Goal: Connect with others: Connect with others

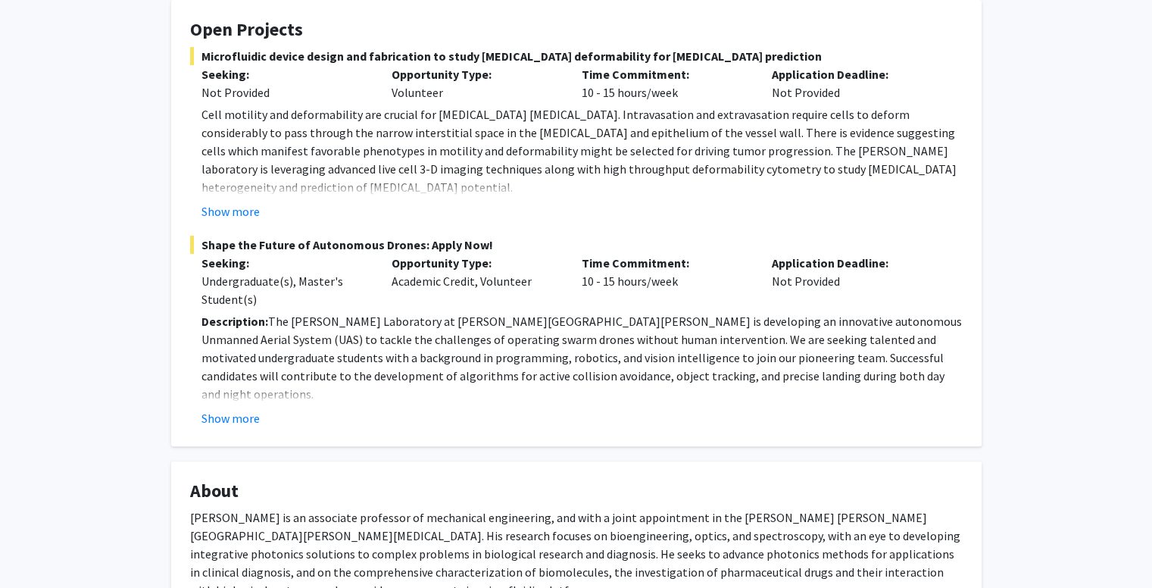
scroll to position [303, 0]
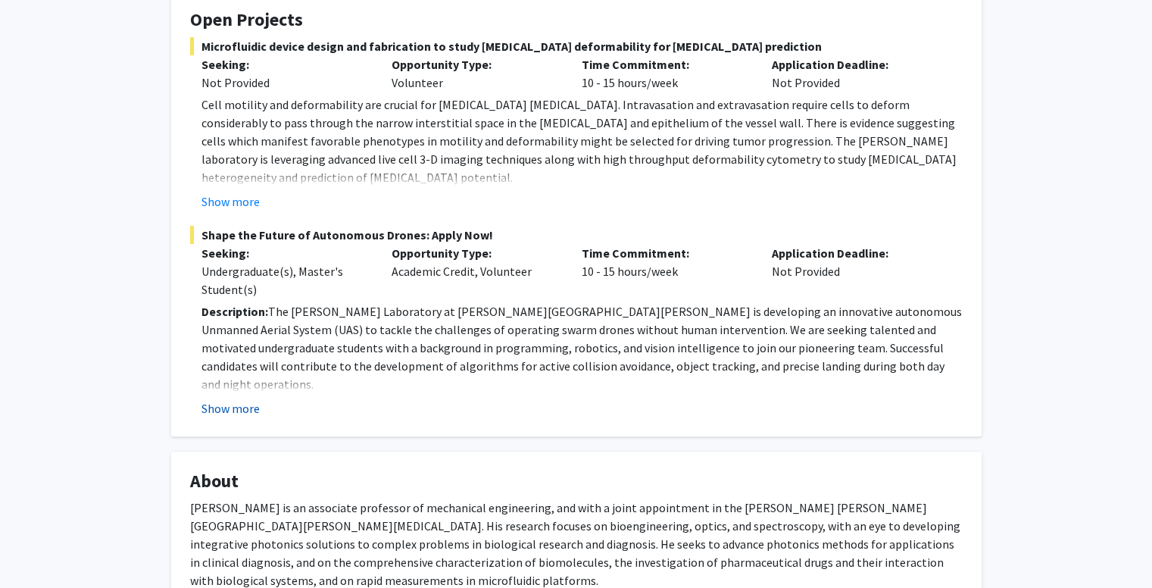
click at [216, 399] on button "Show more" at bounding box center [230, 408] width 58 height 18
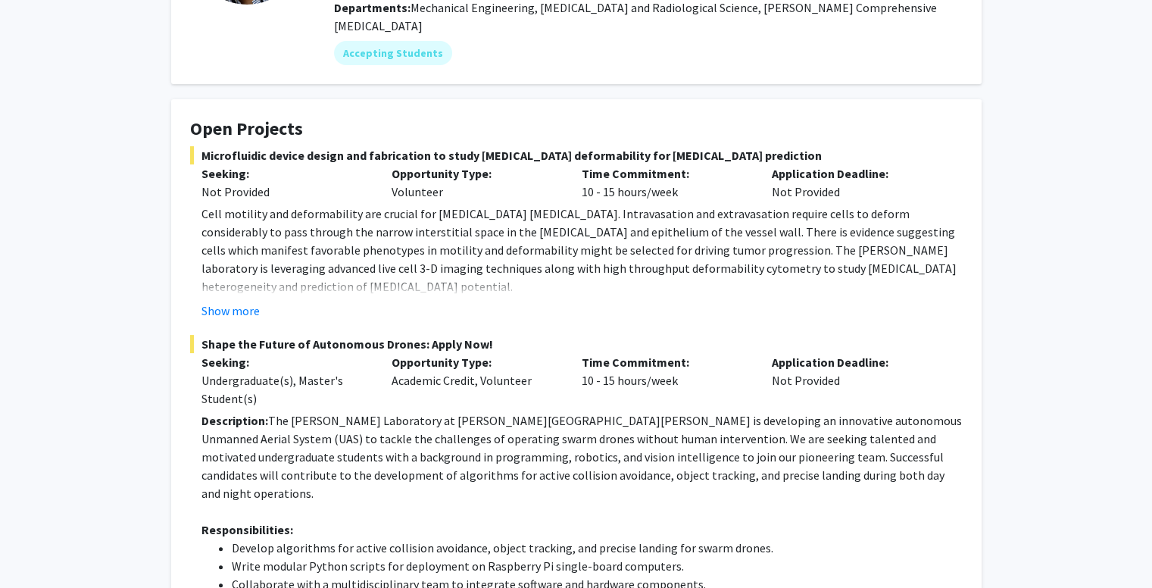
scroll to position [0, 0]
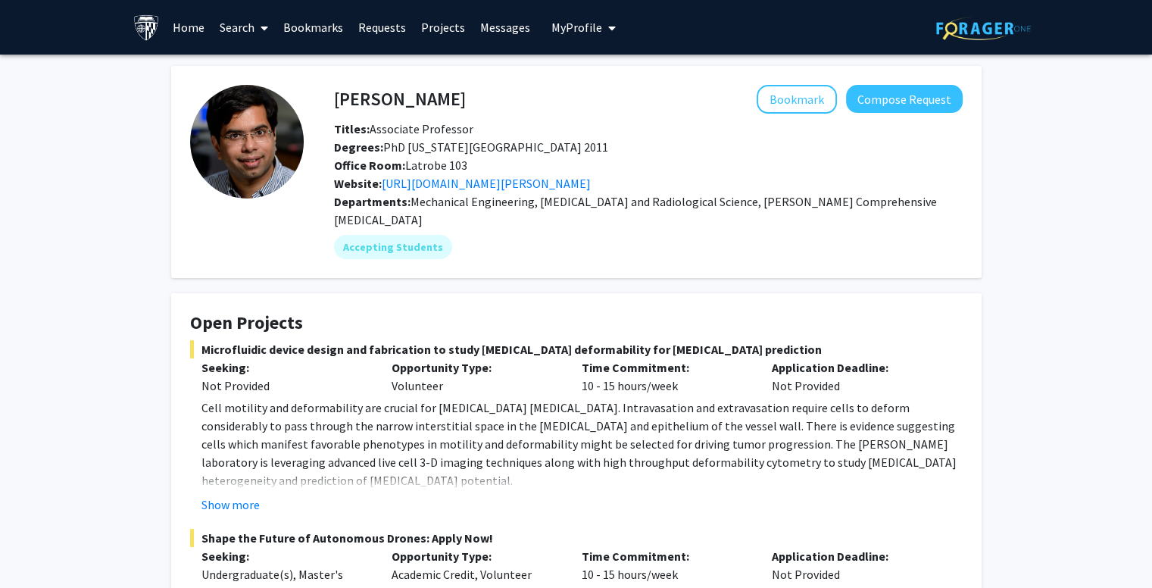
click at [246, 24] on link "Search" at bounding box center [244, 27] width 64 height 53
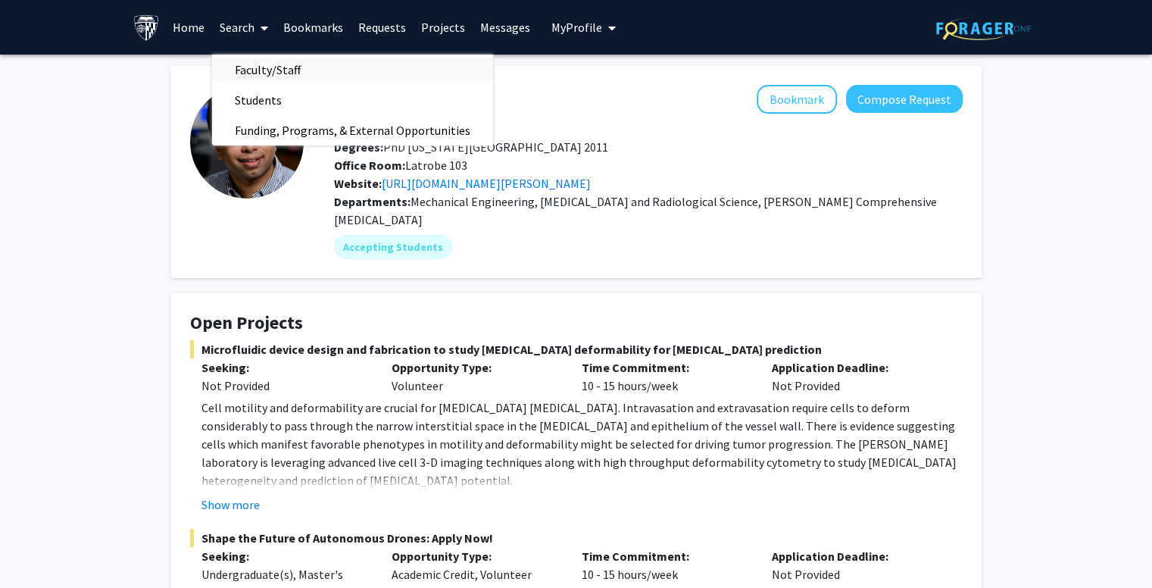
click at [244, 67] on span "Faculty/Staff" at bounding box center [267, 70] width 111 height 30
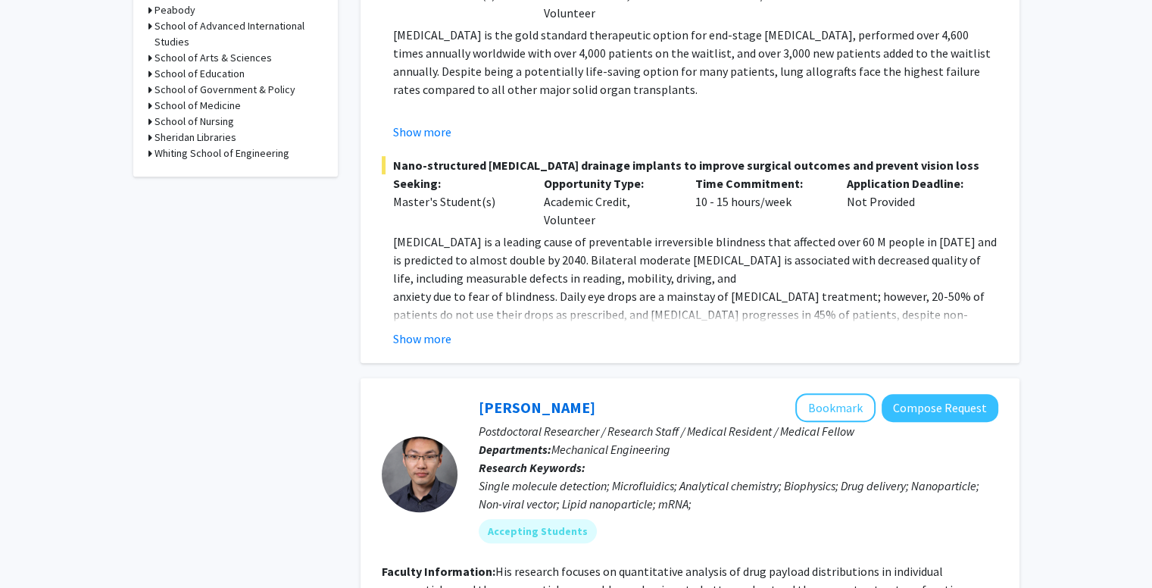
scroll to position [757, 0]
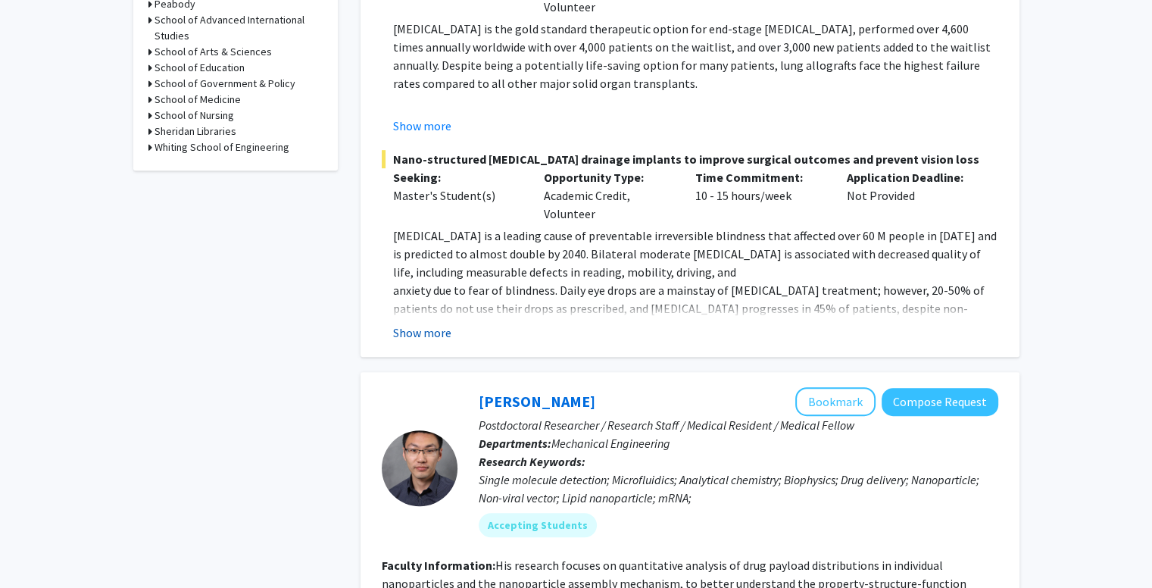
click at [424, 323] on button "Show more" at bounding box center [422, 332] width 58 height 18
click at [424, 318] on p "anxiety due to fear of blindness. Daily eye drops are a mainstay of [MEDICAL_DA…" at bounding box center [695, 335] width 605 height 109
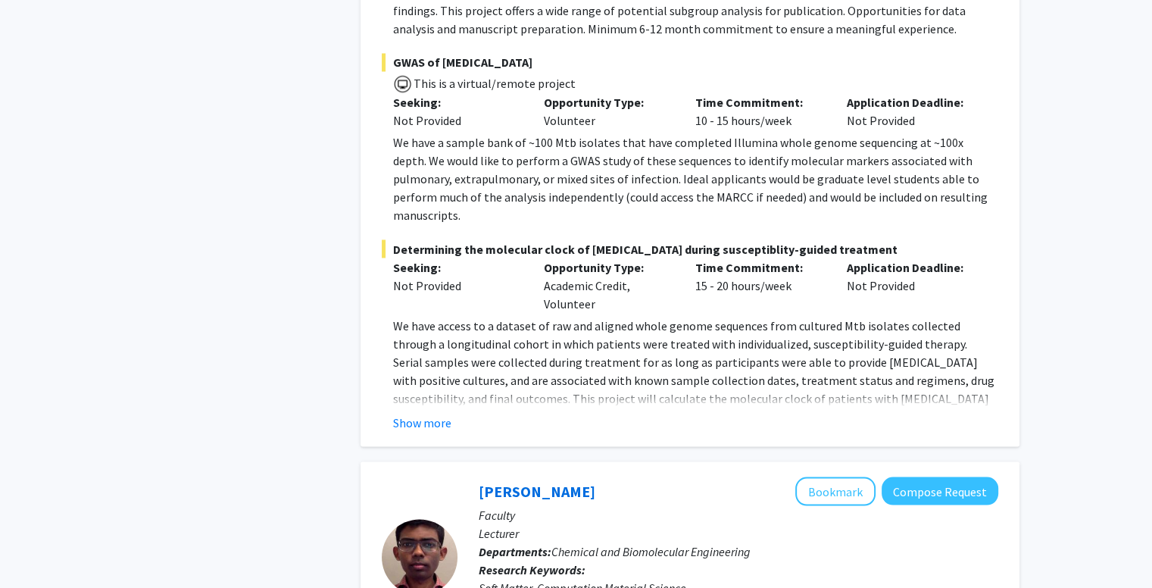
scroll to position [2650, 0]
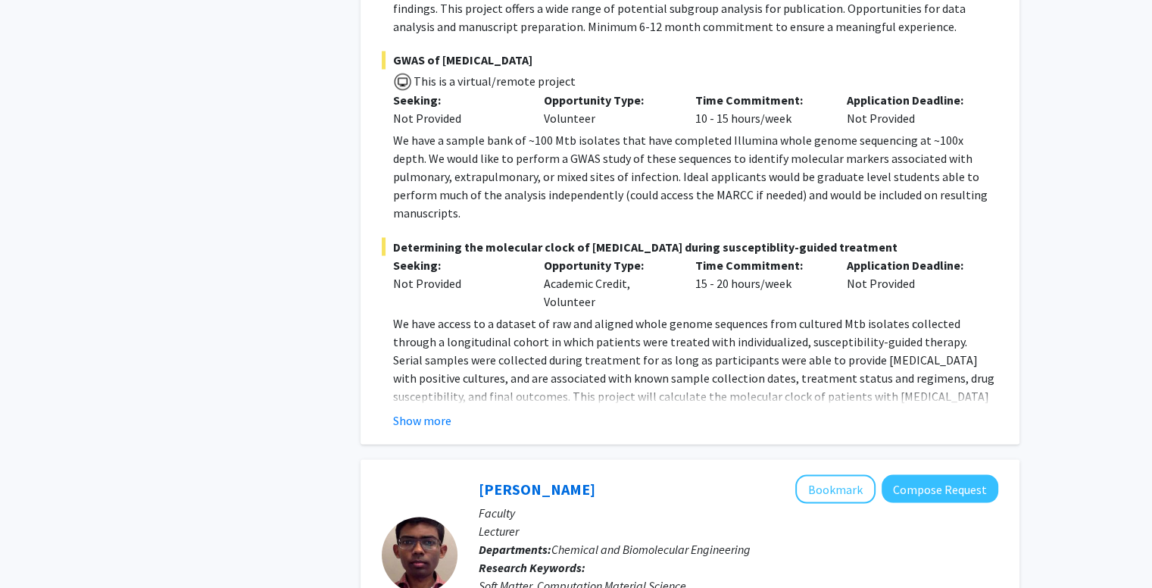
click at [424, 356] on div "[PERSON_NAME] Bookmark Compose Request Faculty Associate Professor Departments:…" at bounding box center [689, 22] width 659 height 844
click at [427, 410] on button "Show more" at bounding box center [422, 419] width 58 height 18
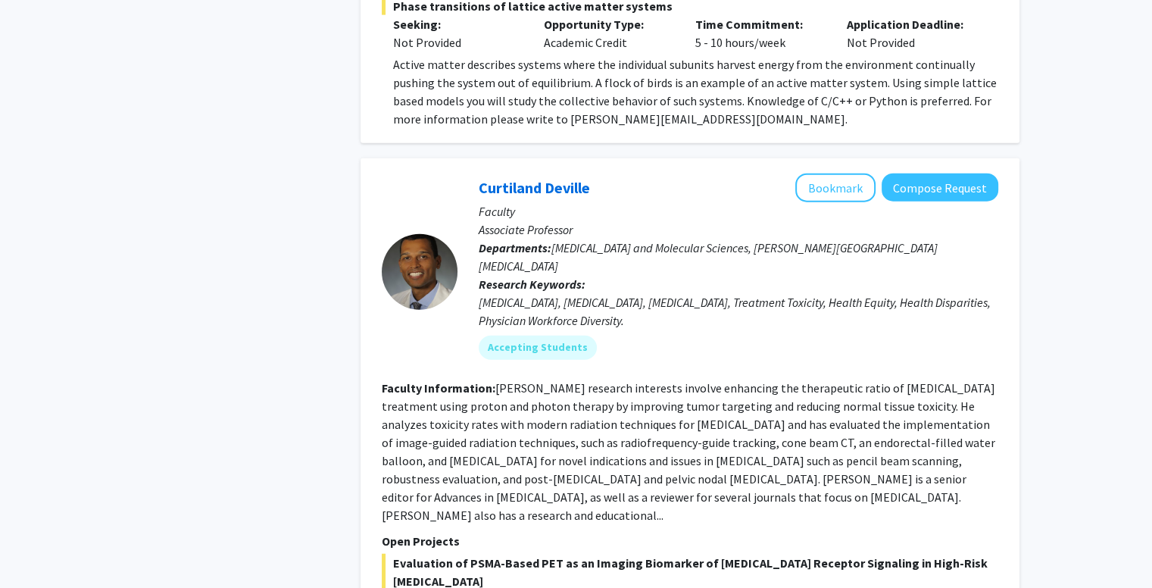
scroll to position [3635, 0]
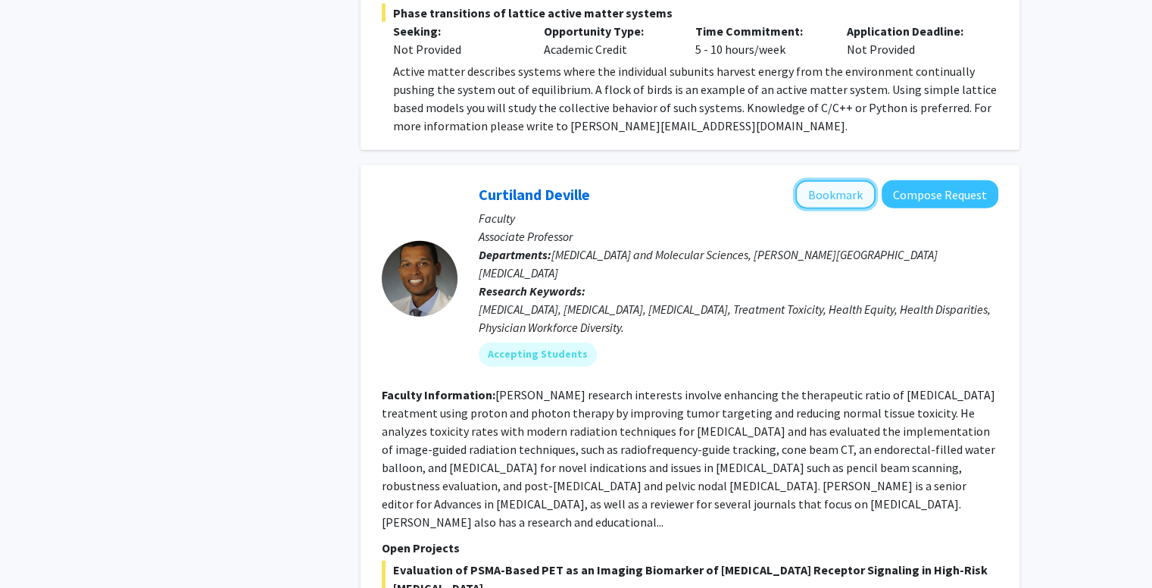
click at [848, 180] on button "Bookmark" at bounding box center [835, 194] width 80 height 29
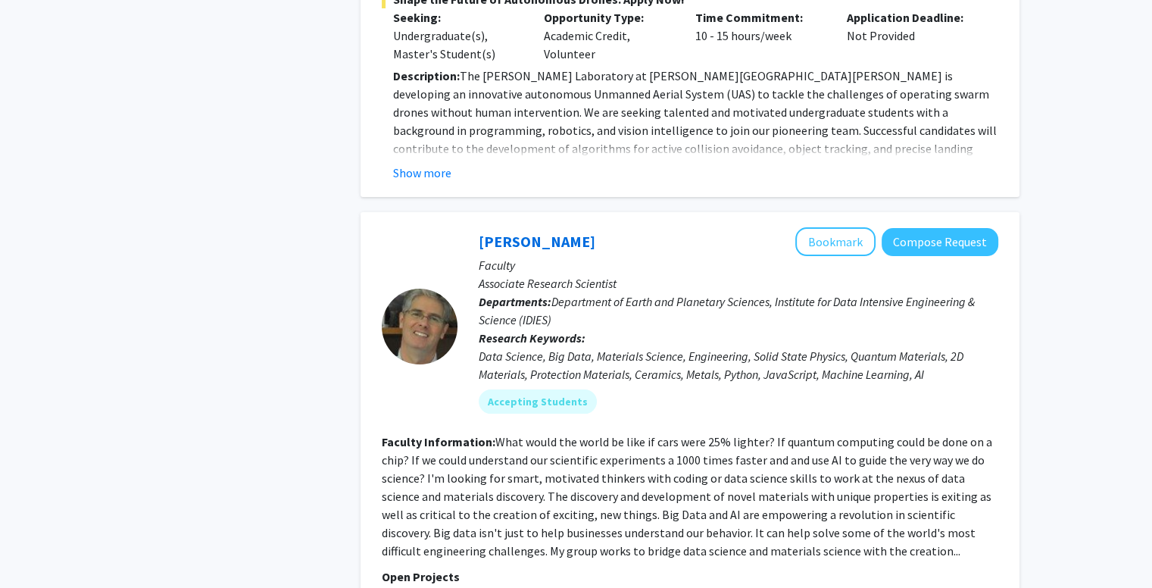
scroll to position [5830, 0]
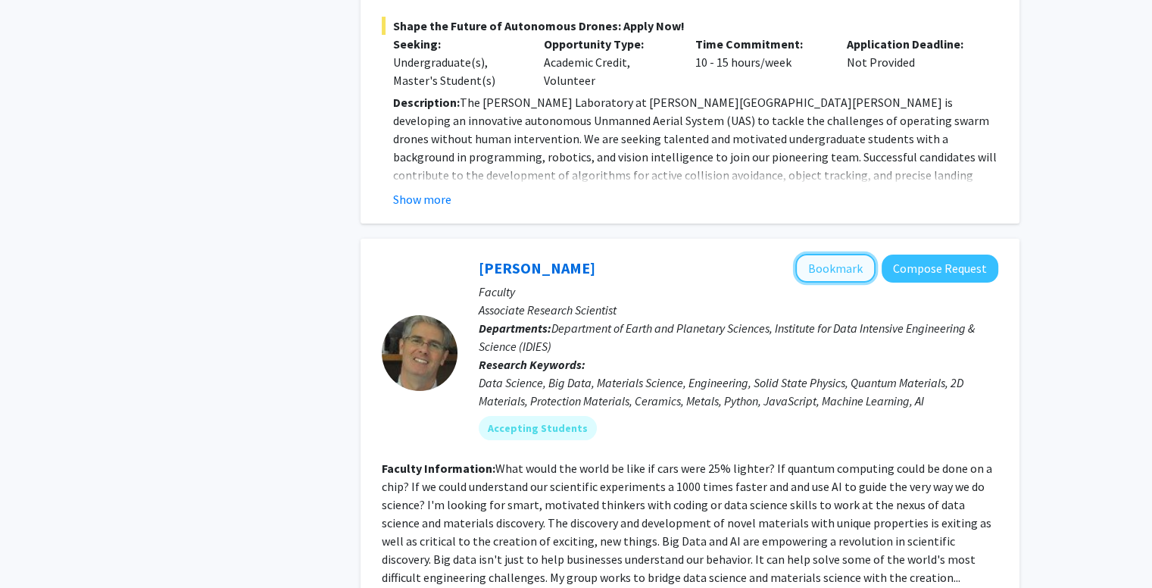
click at [854, 254] on button "Bookmark" at bounding box center [835, 268] width 80 height 29
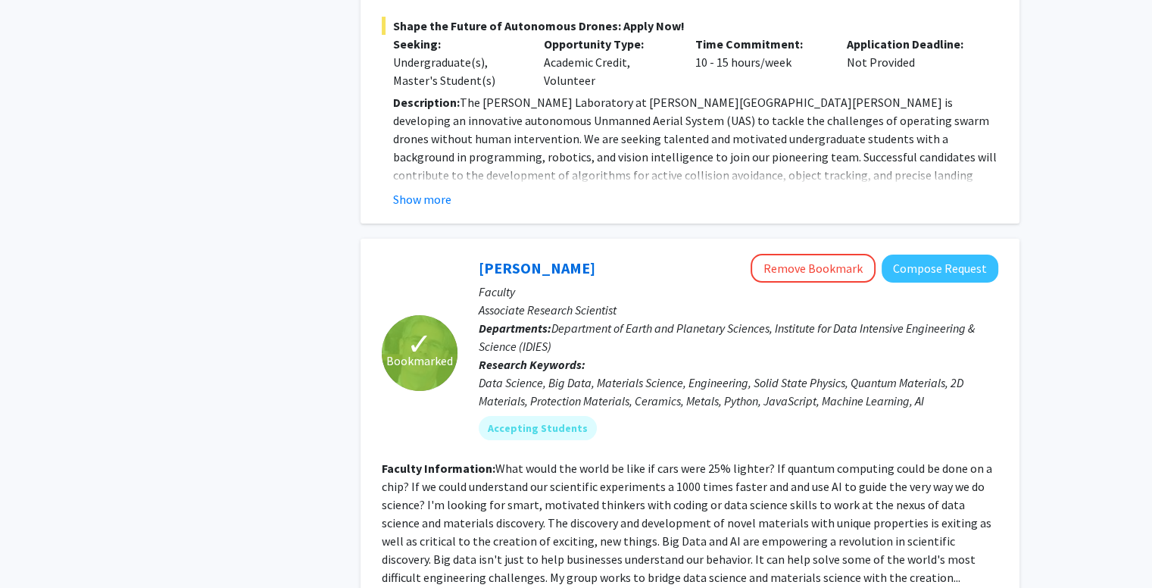
drag, startPoint x: 958, startPoint y: 86, endPoint x: 1006, endPoint y: 208, distance: 130.9
click at [566, 282] on p "Faculty" at bounding box center [738, 291] width 519 height 18
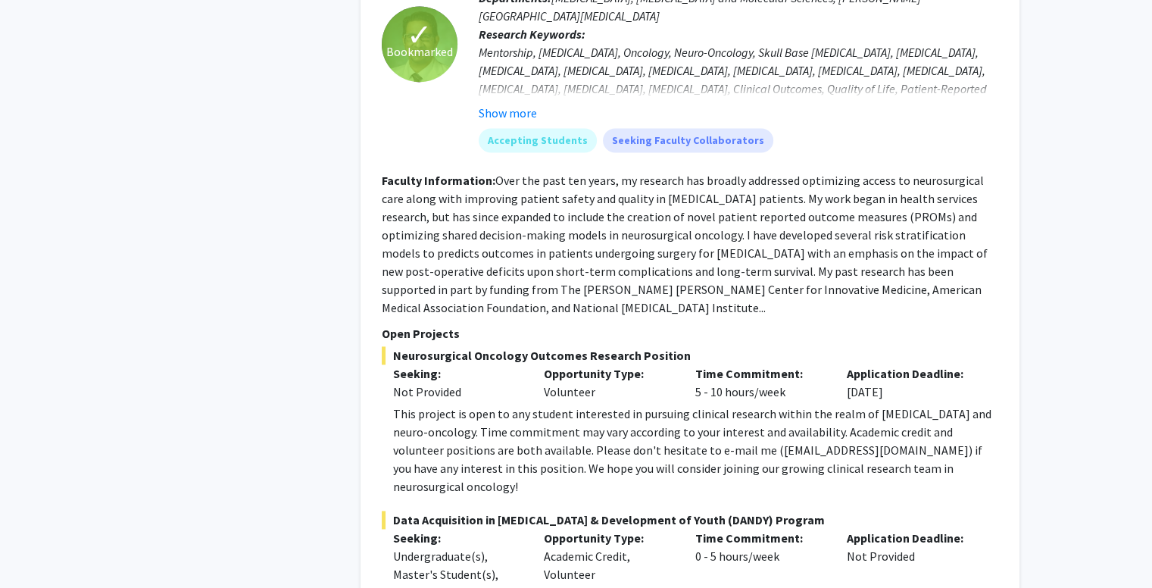
scroll to position [8030, 0]
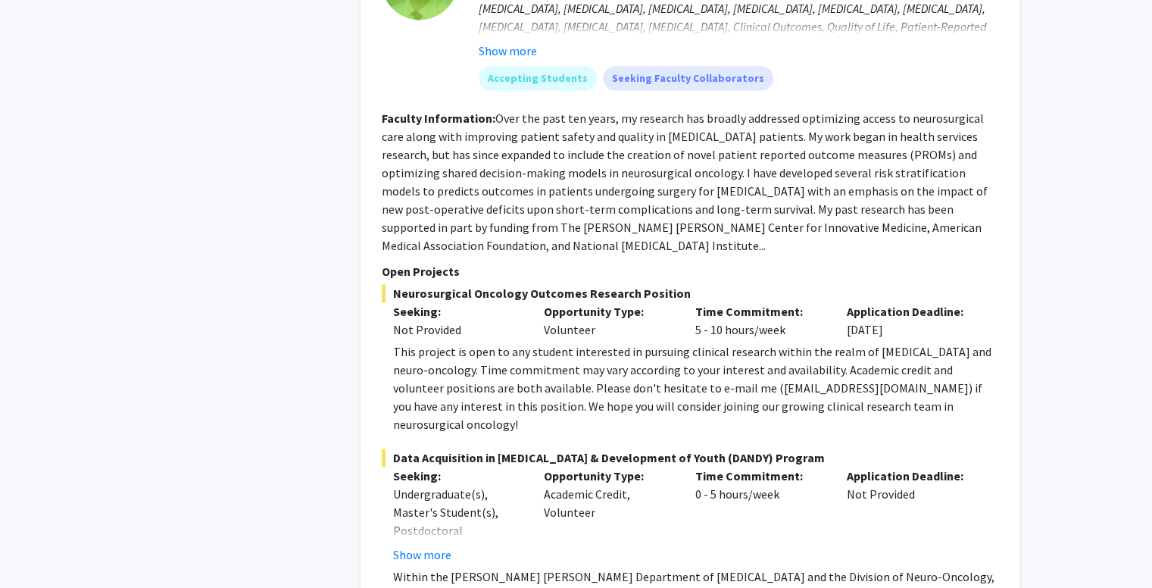
click at [451, 545] on div "Show more" at bounding box center [457, 554] width 129 height 18
click at [424, 545] on button "Show more" at bounding box center [422, 554] width 58 height 18
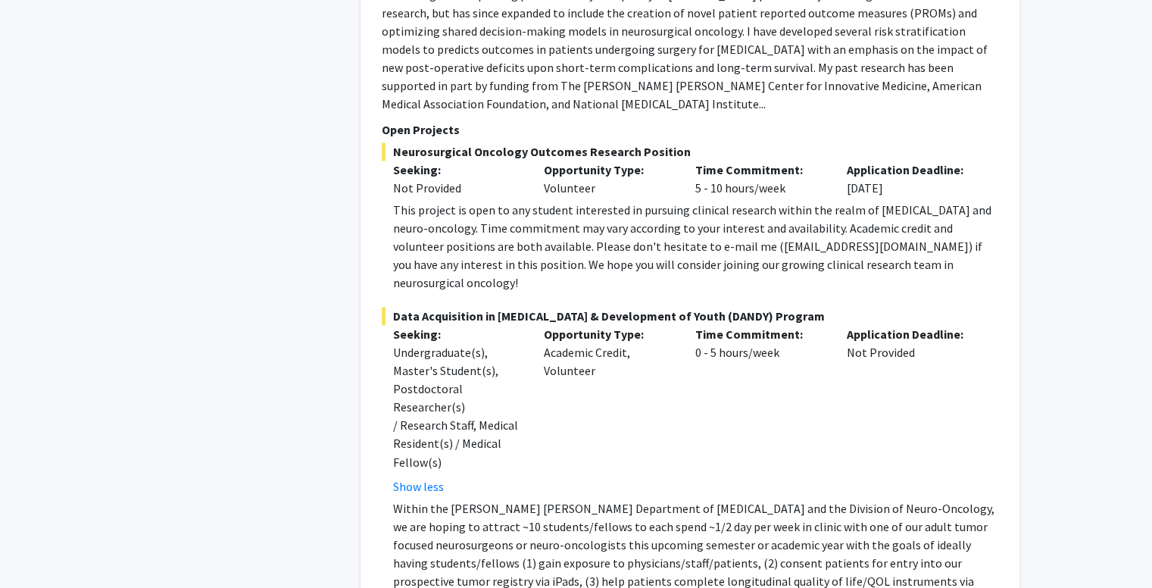
scroll to position [8248, 0]
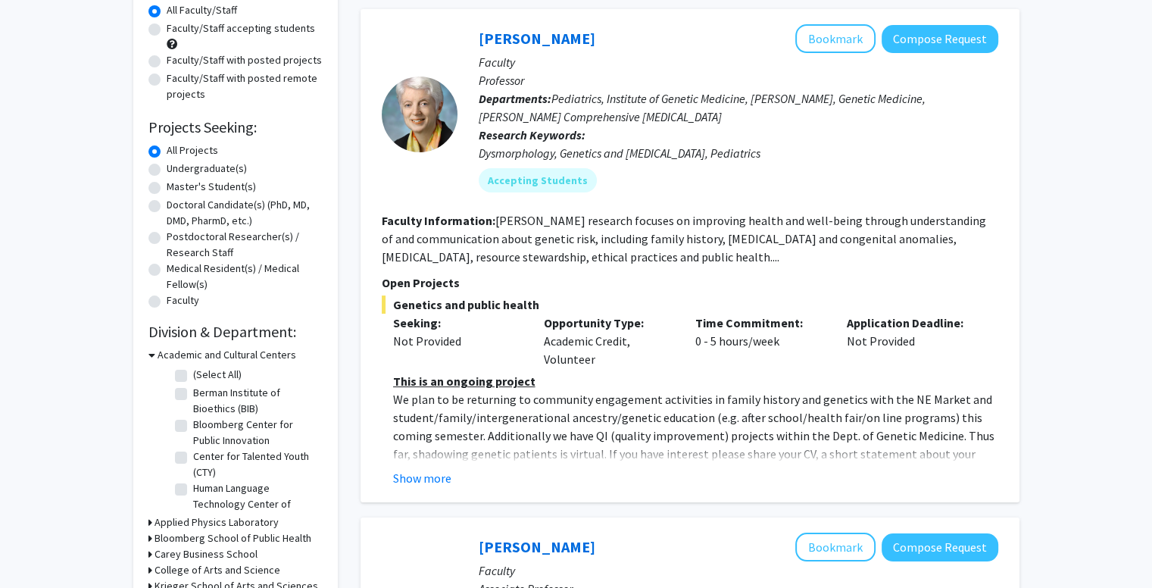
scroll to position [151, 0]
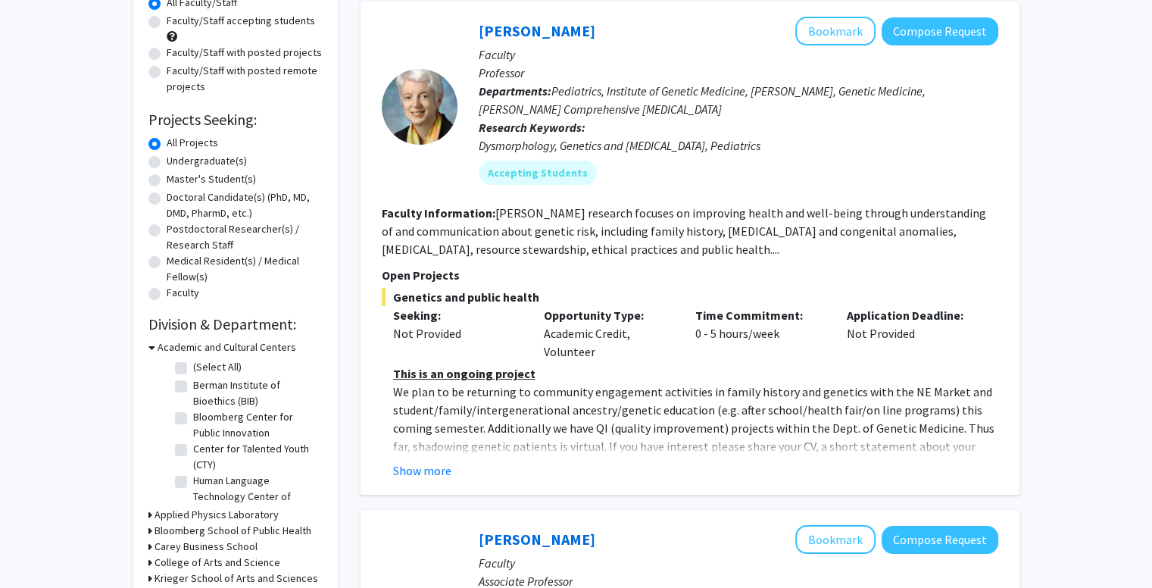
click at [203, 159] on label "Undergraduate(s)" at bounding box center [207, 161] width 80 height 16
click at [176, 159] on input "Undergraduate(s)" at bounding box center [172, 158] width 10 height 10
radio input "true"
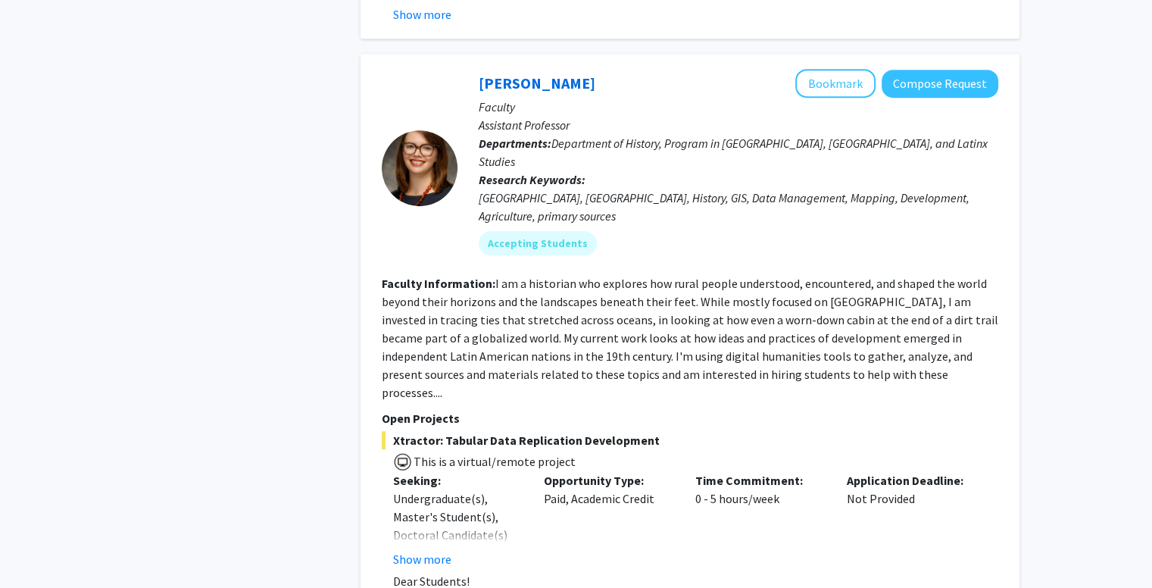
scroll to position [6588, 0]
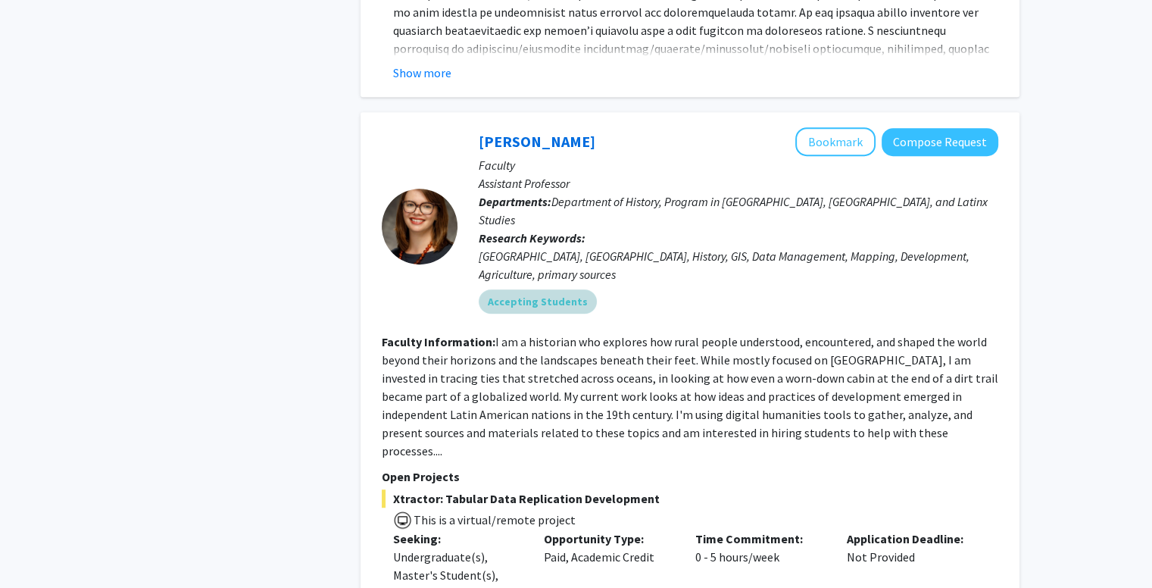
scroll to position [6467, 0]
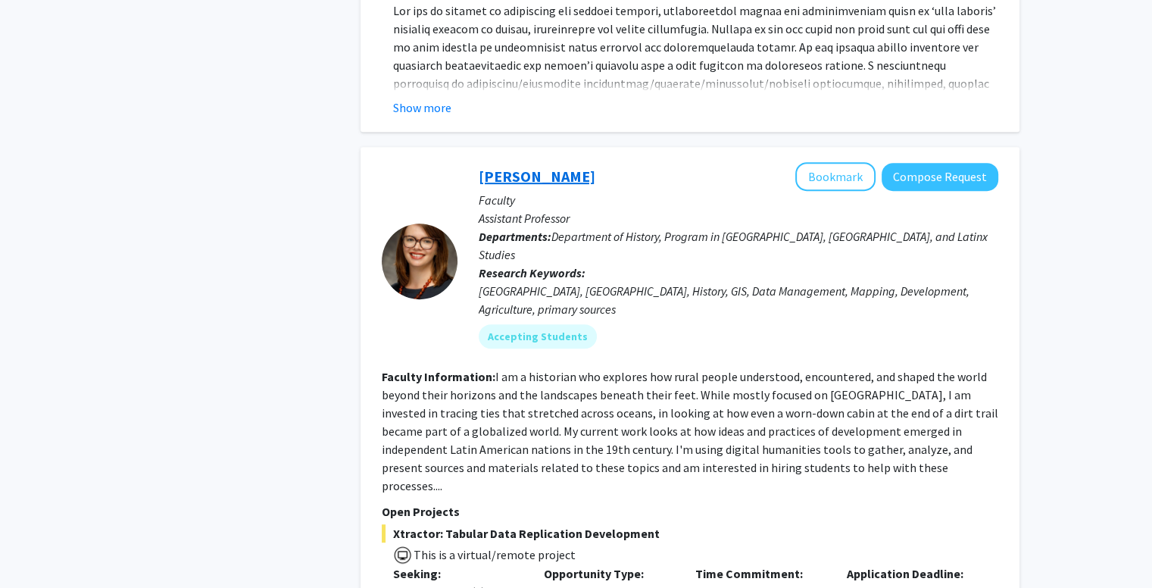
click at [536, 167] on link "[PERSON_NAME]" at bounding box center [537, 176] width 117 height 19
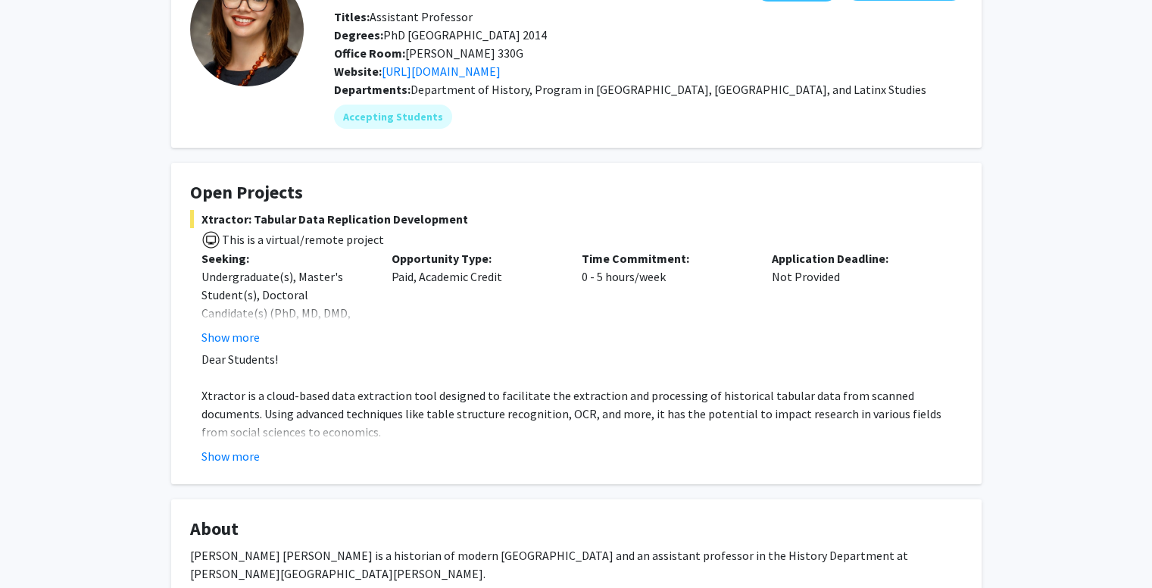
scroll to position [303, 0]
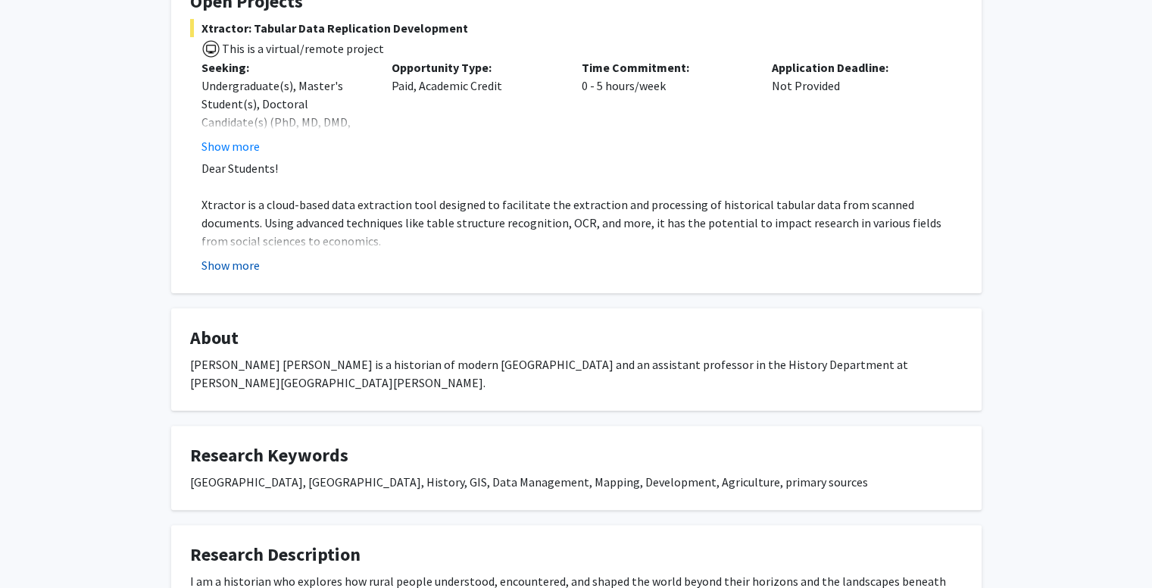
click at [253, 267] on button "Show more" at bounding box center [230, 265] width 58 height 18
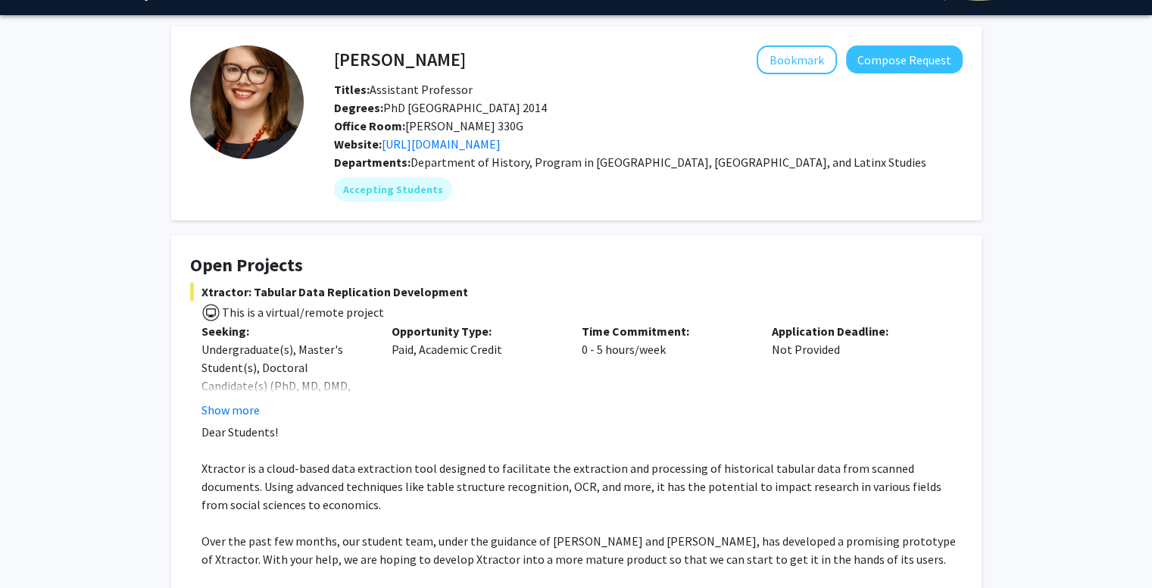
scroll to position [0, 0]
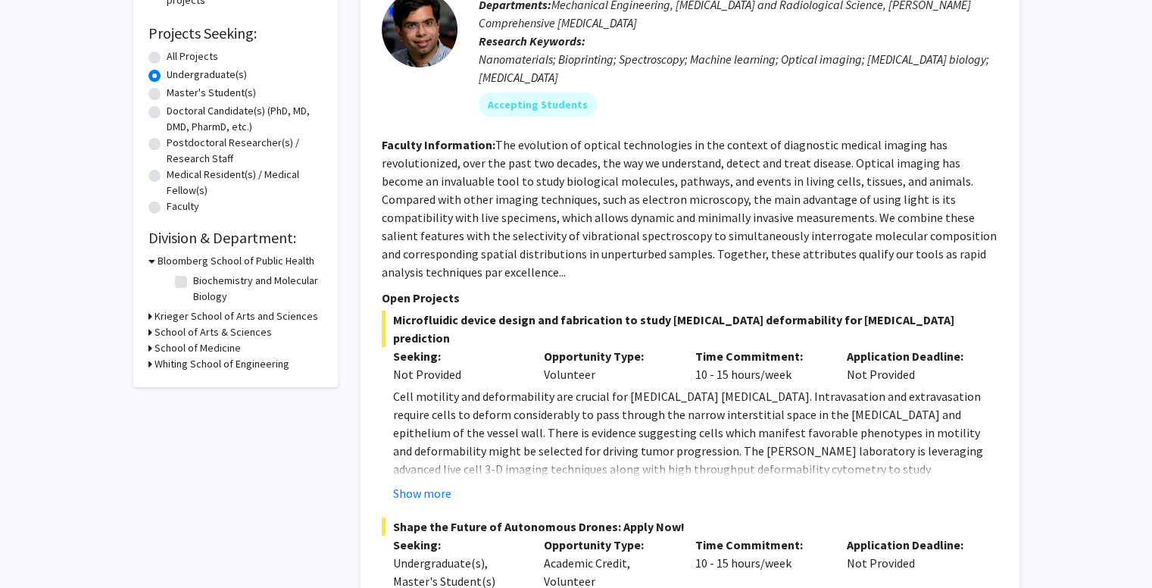
scroll to position [303, 0]
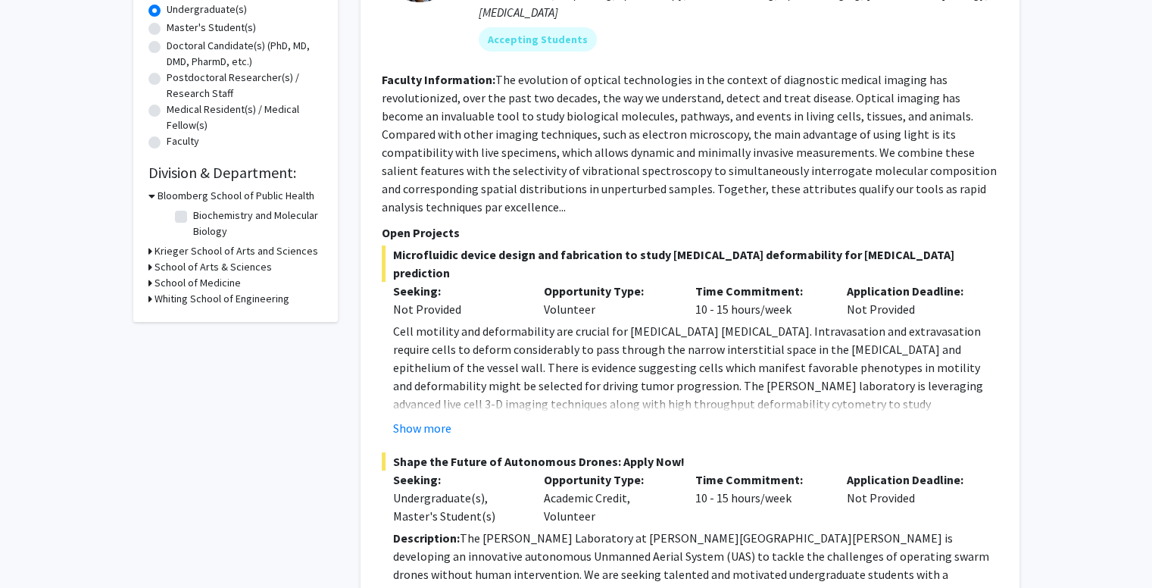
click at [149, 270] on icon at bounding box center [150, 267] width 4 height 16
click at [150, 256] on icon at bounding box center [150, 251] width 4 height 16
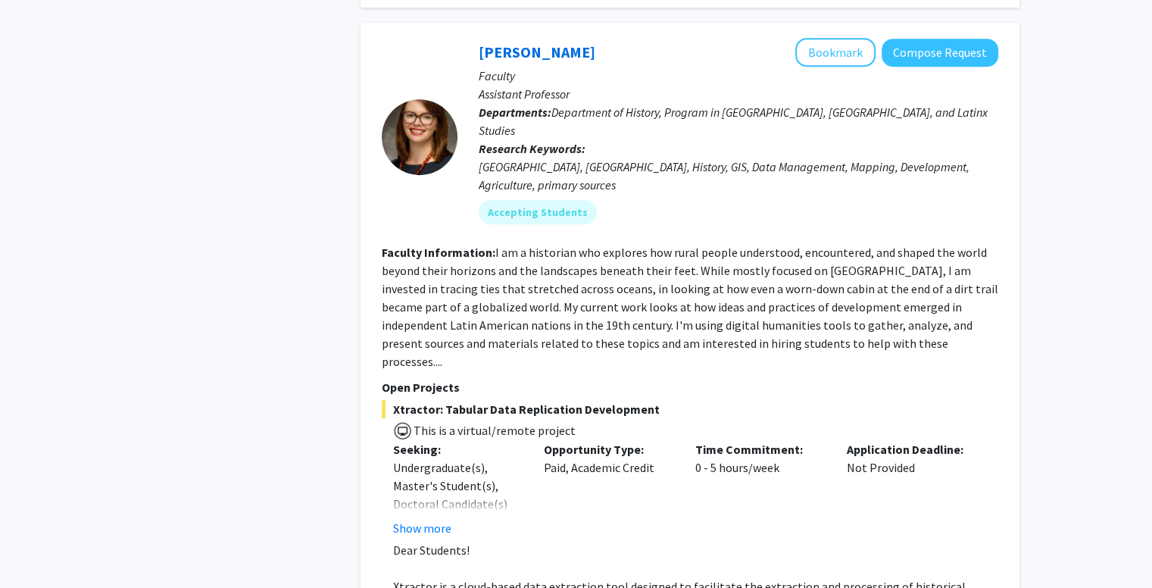
scroll to position [6655, 0]
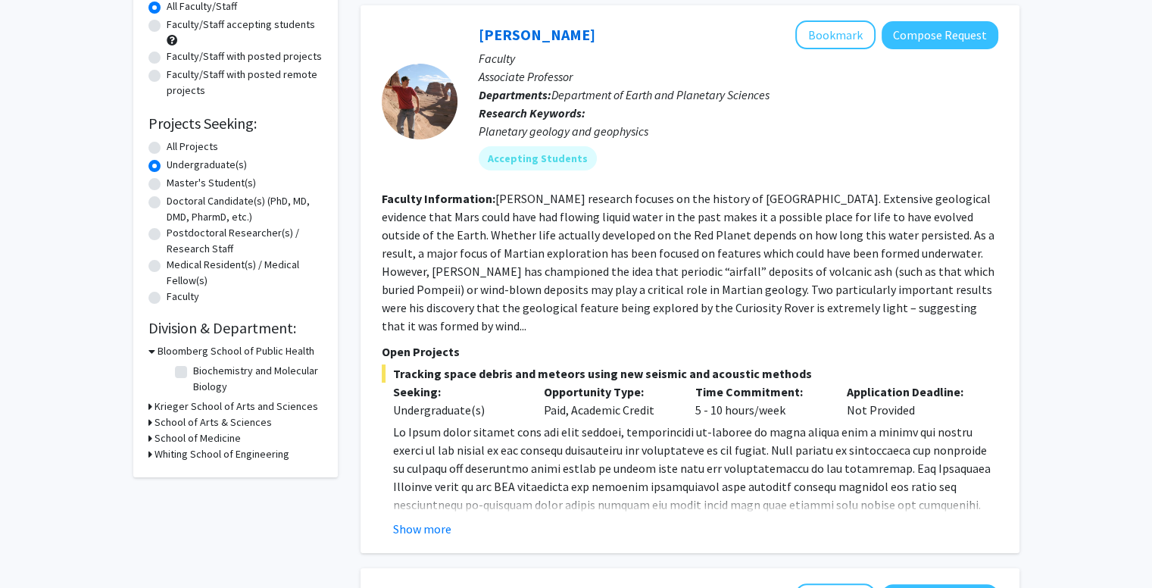
scroll to position [151, 0]
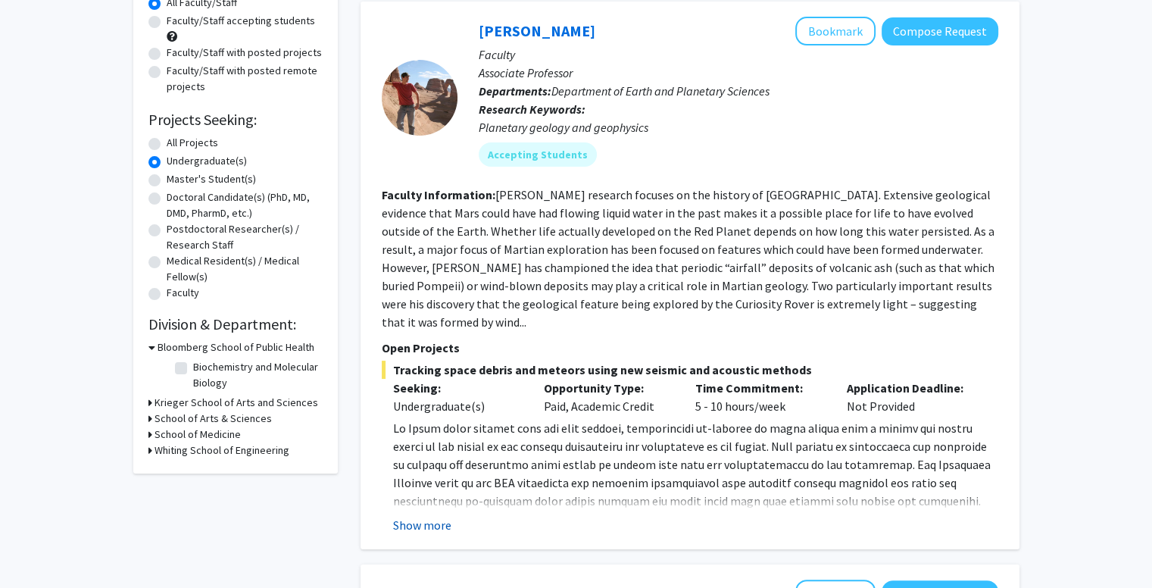
click at [448, 516] on button "Show more" at bounding box center [422, 525] width 58 height 18
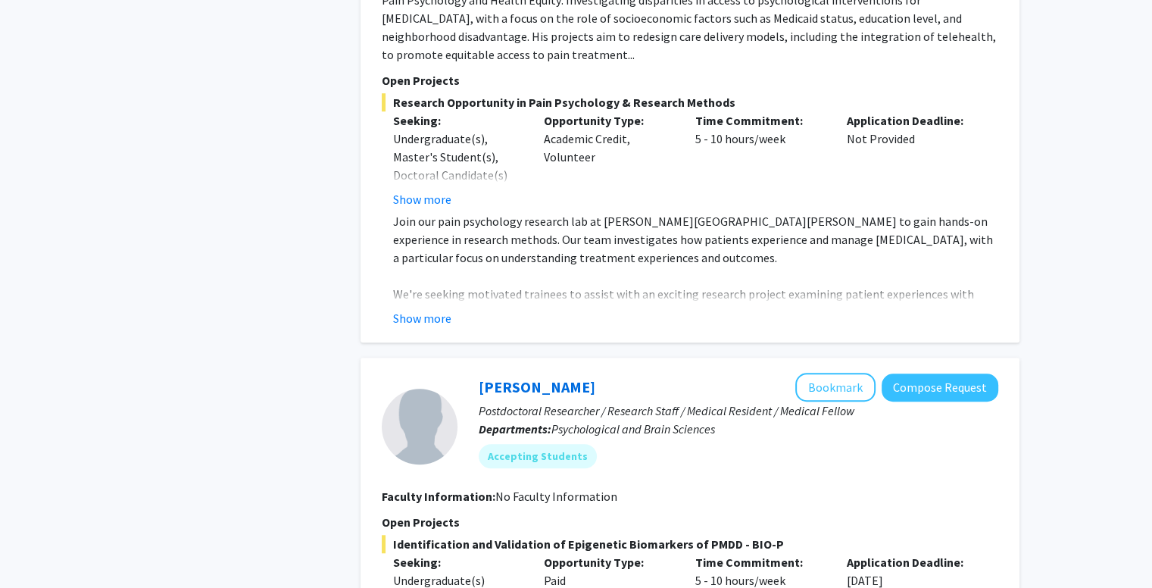
scroll to position [1136, 0]
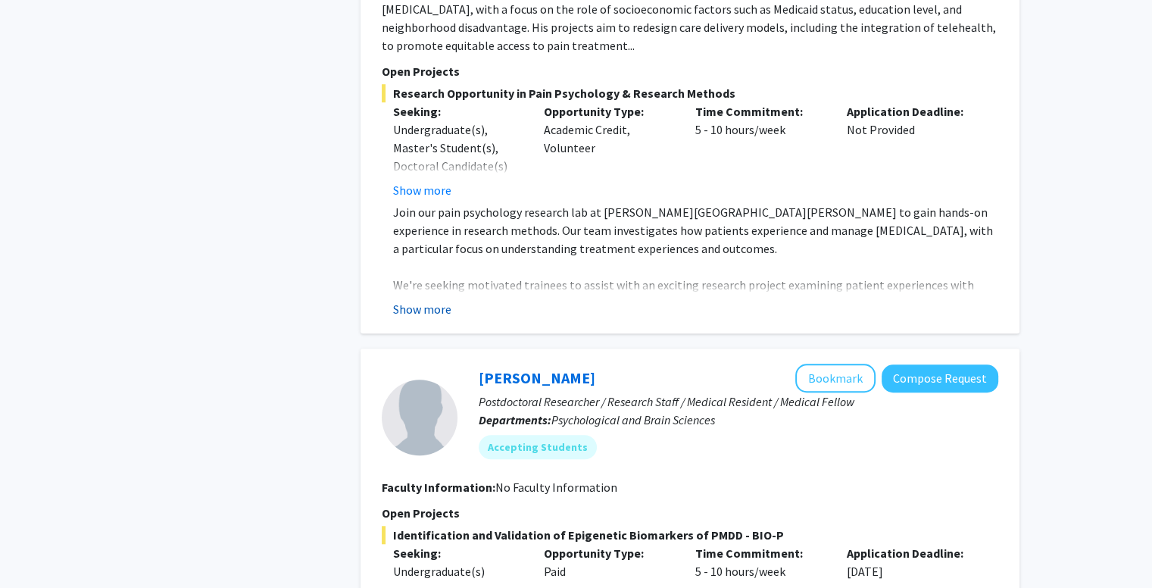
click at [411, 300] on button "Show more" at bounding box center [422, 309] width 58 height 18
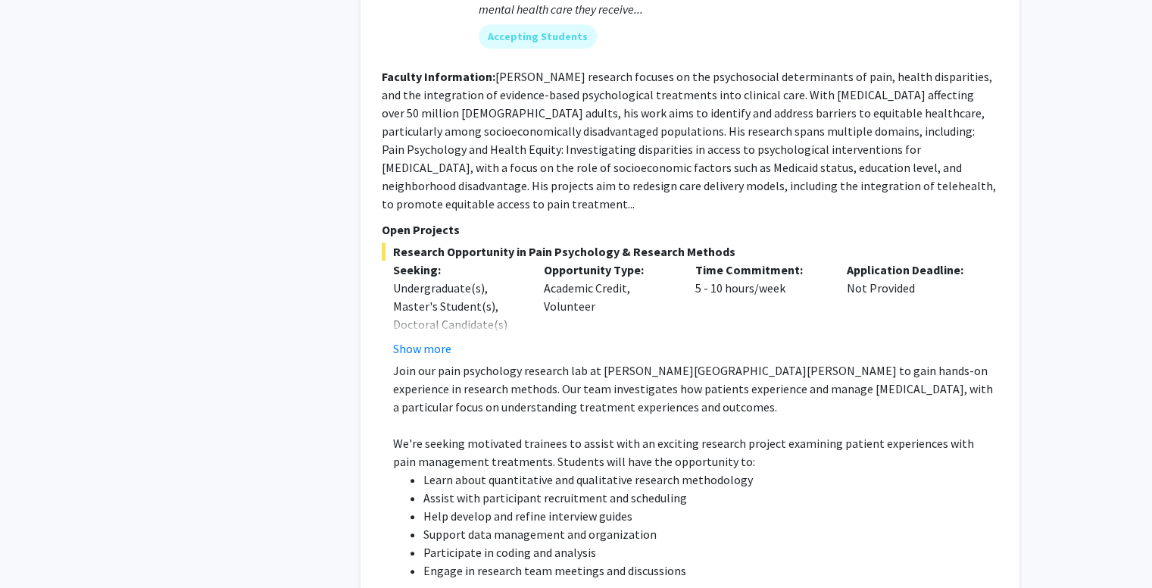
scroll to position [984, 0]
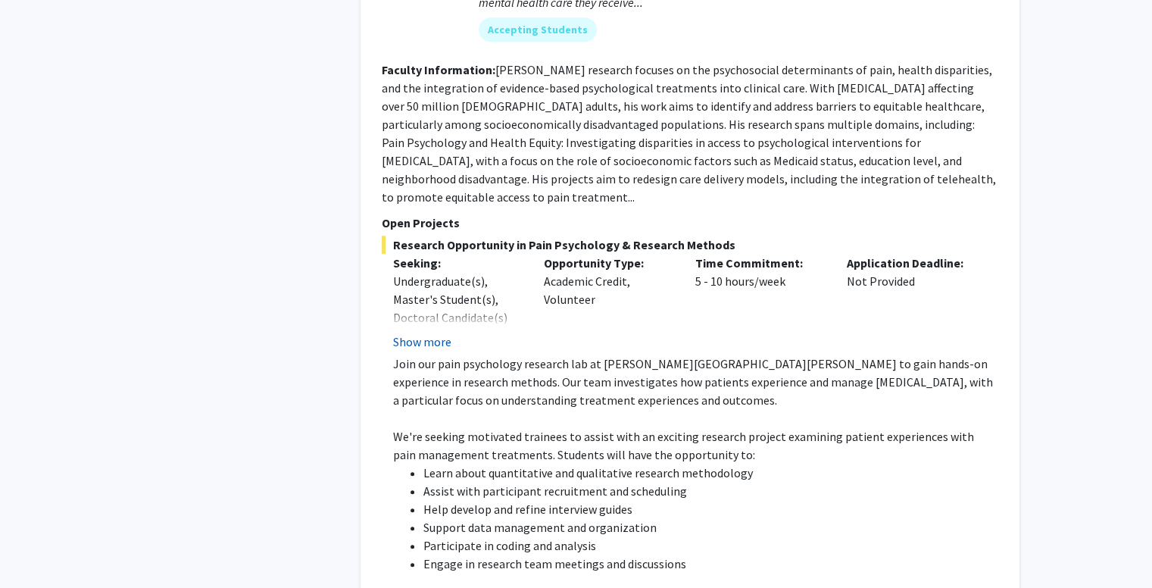
click at [407, 332] on button "Show more" at bounding box center [422, 341] width 58 height 18
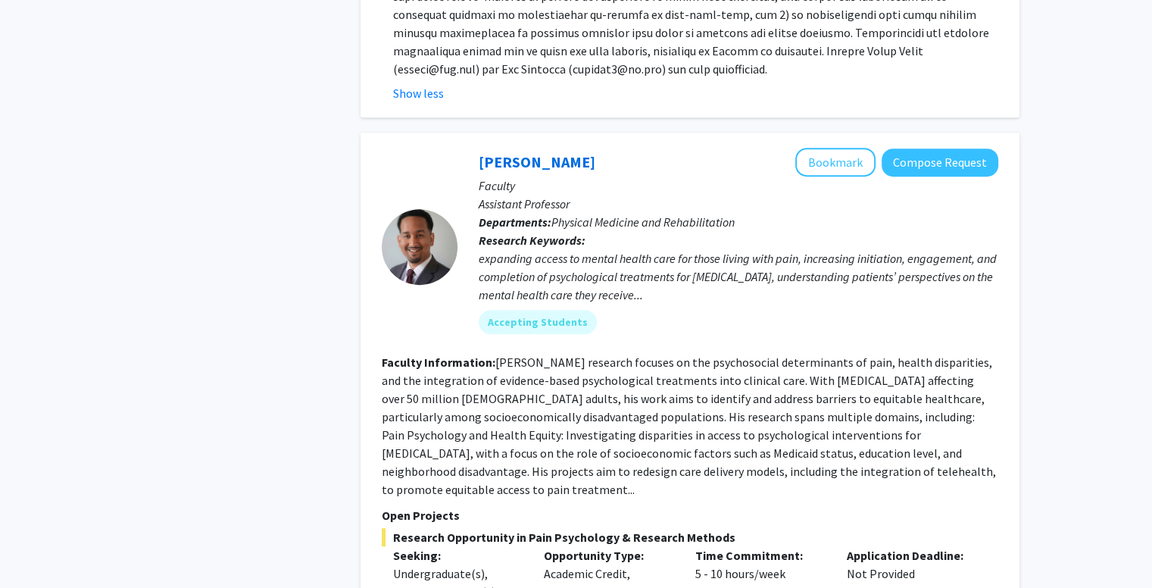
scroll to position [681, 0]
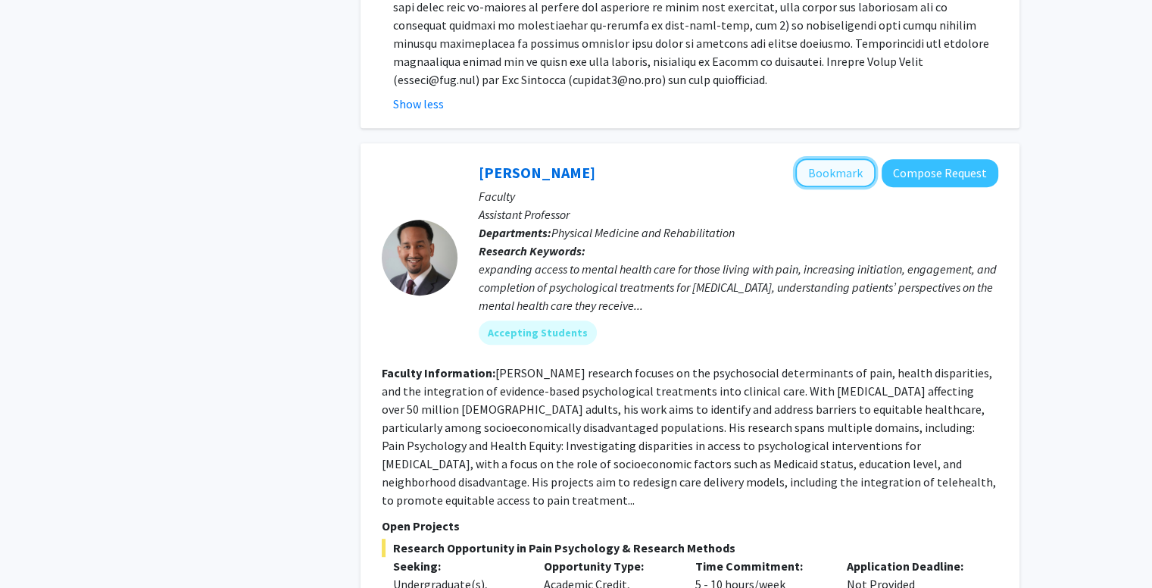
click at [837, 158] on button "Bookmark" at bounding box center [835, 172] width 80 height 29
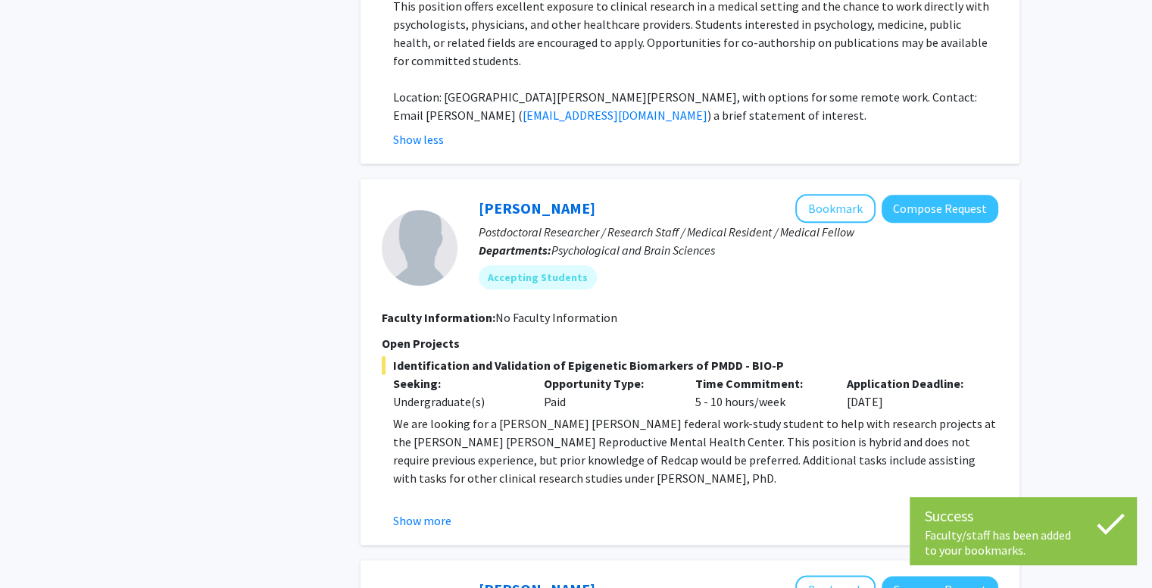
scroll to position [1742, 0]
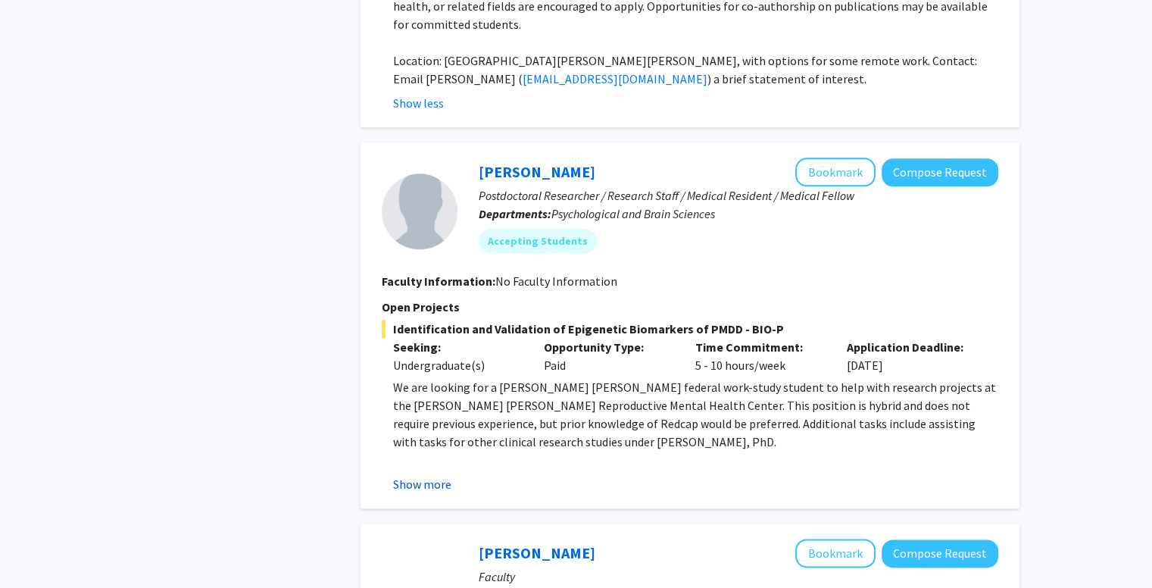
click at [435, 475] on button "Show more" at bounding box center [422, 484] width 58 height 18
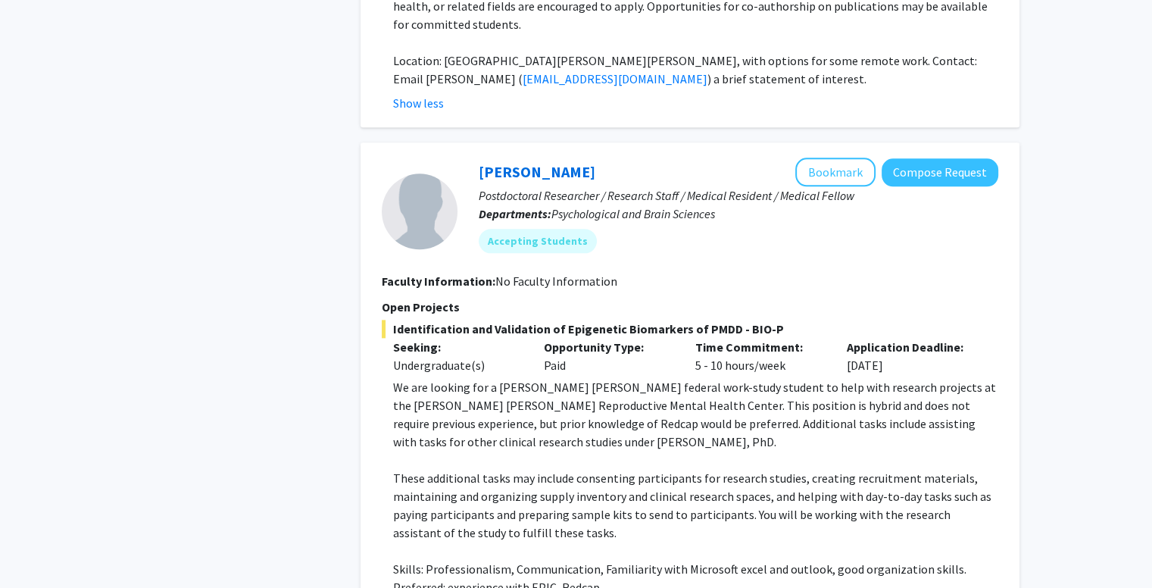
scroll to position [1817, 0]
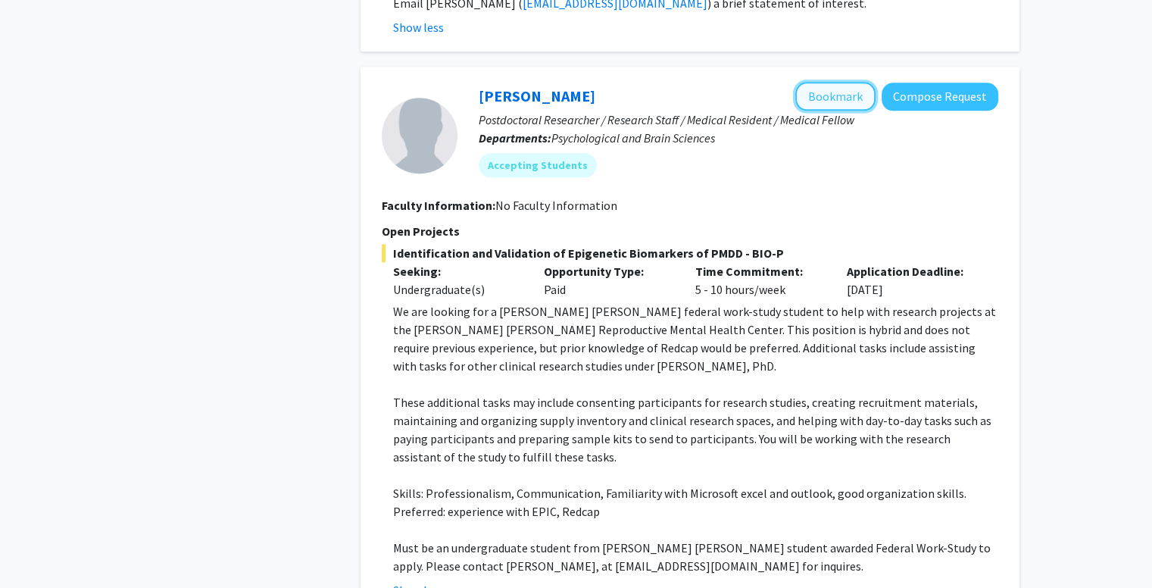
click at [838, 82] on button "Bookmark" at bounding box center [835, 96] width 80 height 29
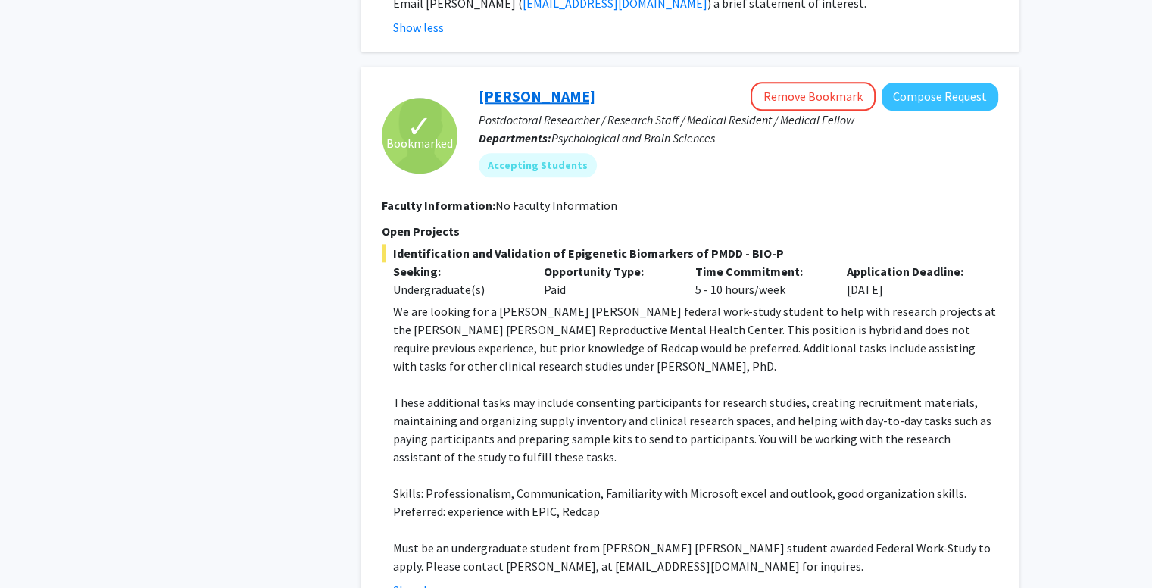
click at [497, 86] on link "[PERSON_NAME]" at bounding box center [537, 95] width 117 height 19
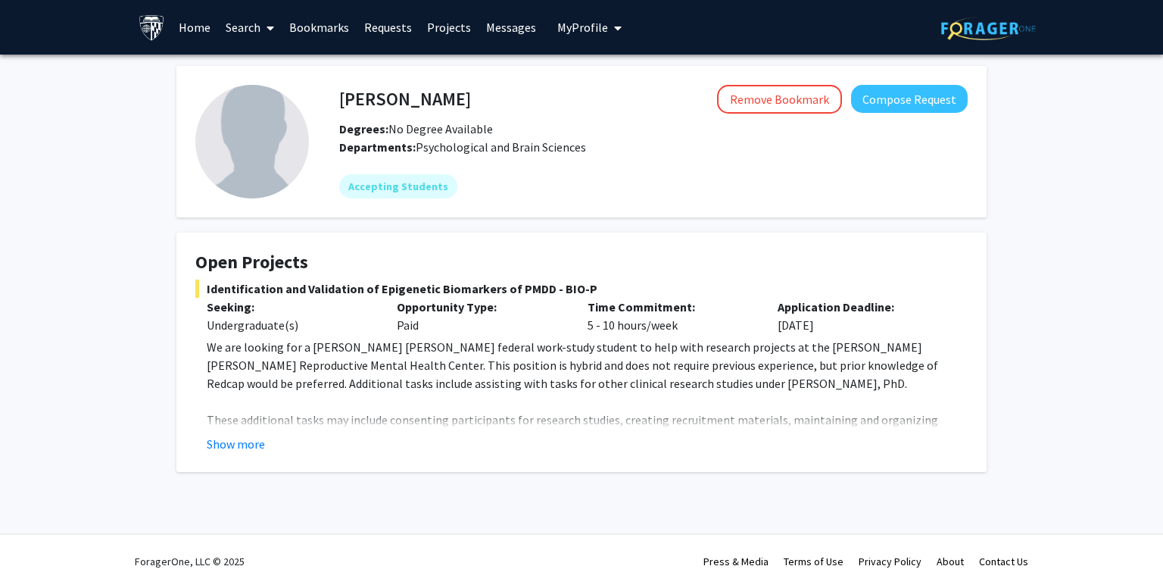
click at [254, 454] on fg-card "Open Projects Identification and Validation of Epigenetic Biomarkers of PMDD - …" at bounding box center [581, 351] width 810 height 239
click at [254, 443] on button "Show more" at bounding box center [236, 444] width 58 height 18
click at [254, 443] on p "These additional tasks may include consenting participants for research studies…" at bounding box center [587, 437] width 761 height 55
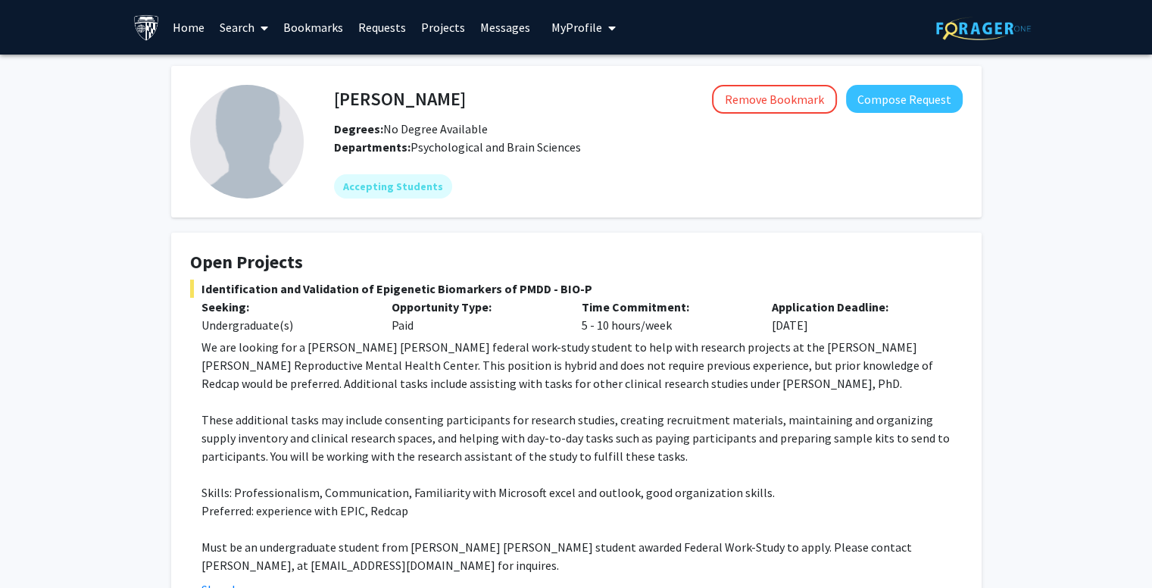
click at [500, 290] on span "Identification and Validation of Epigenetic Biomarkers of PMDD - BIO-P" at bounding box center [576, 288] width 772 height 18
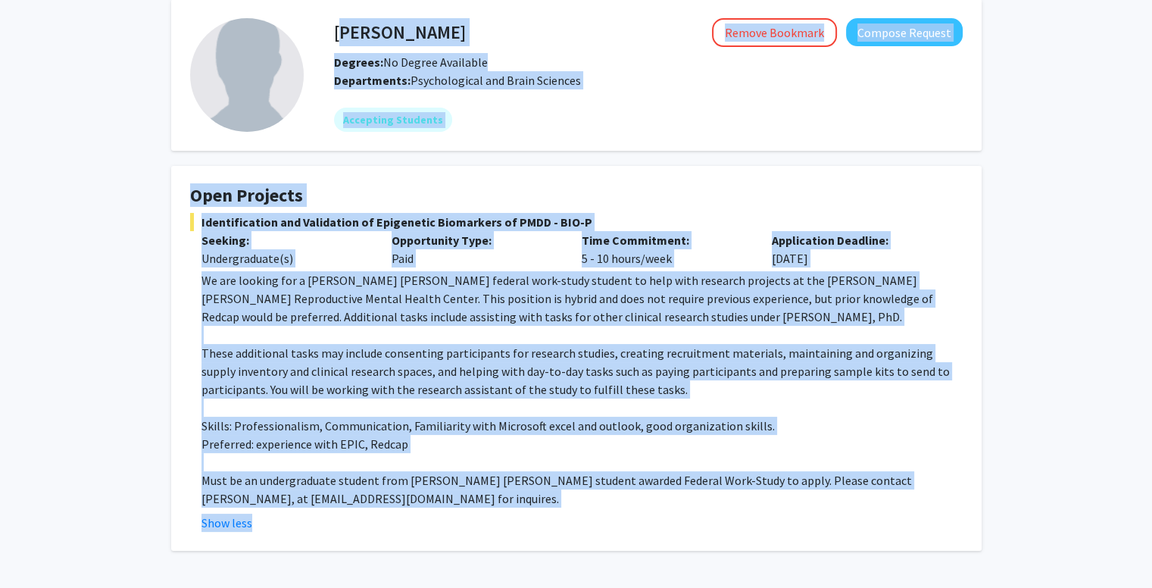
scroll to position [124, 0]
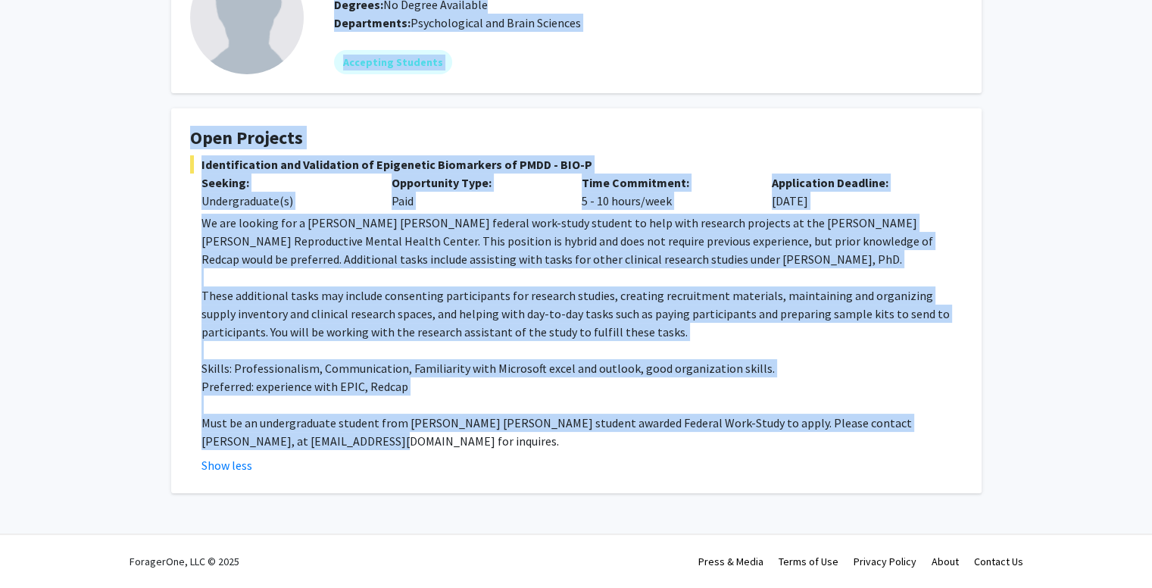
drag, startPoint x: 336, startPoint y: 98, endPoint x: 401, endPoint y: 445, distance: 353.6
click at [401, 445] on div "[PERSON_NAME] Remove Bookmark Compose Request Degrees: No Degree Available Depa…" at bounding box center [576, 217] width 833 height 551
copy div "[PERSON_NAME] Remove Bookmark Compose Request Degrees: No Degree Available Depa…"
click at [418, 401] on p at bounding box center [581, 404] width 761 height 18
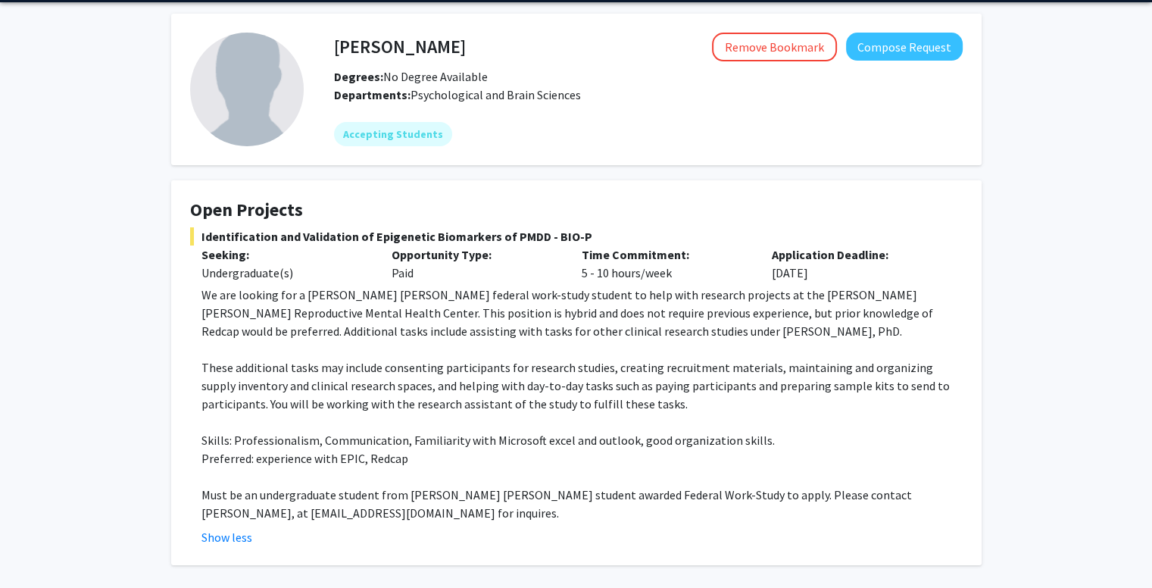
scroll to position [0, 0]
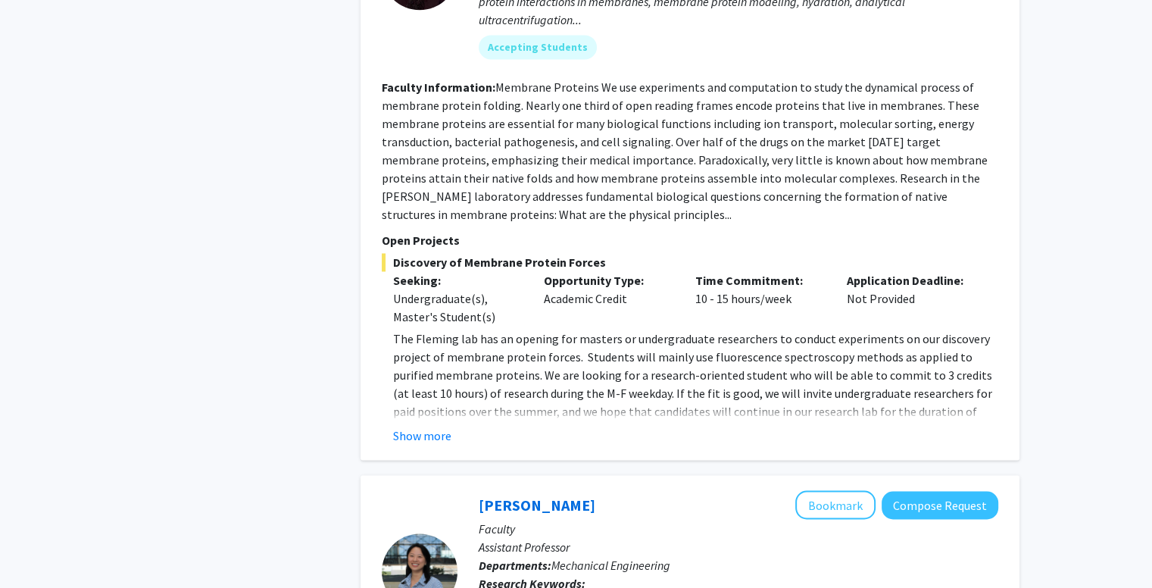
scroll to position [2456, 0]
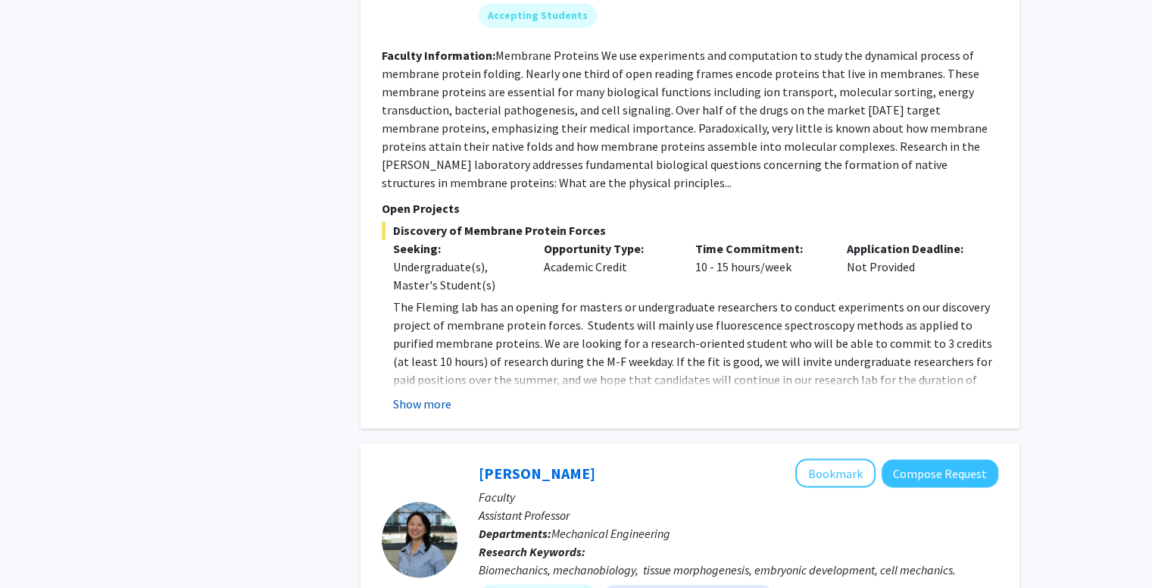
click at [436, 394] on button "Show more" at bounding box center [422, 403] width 58 height 18
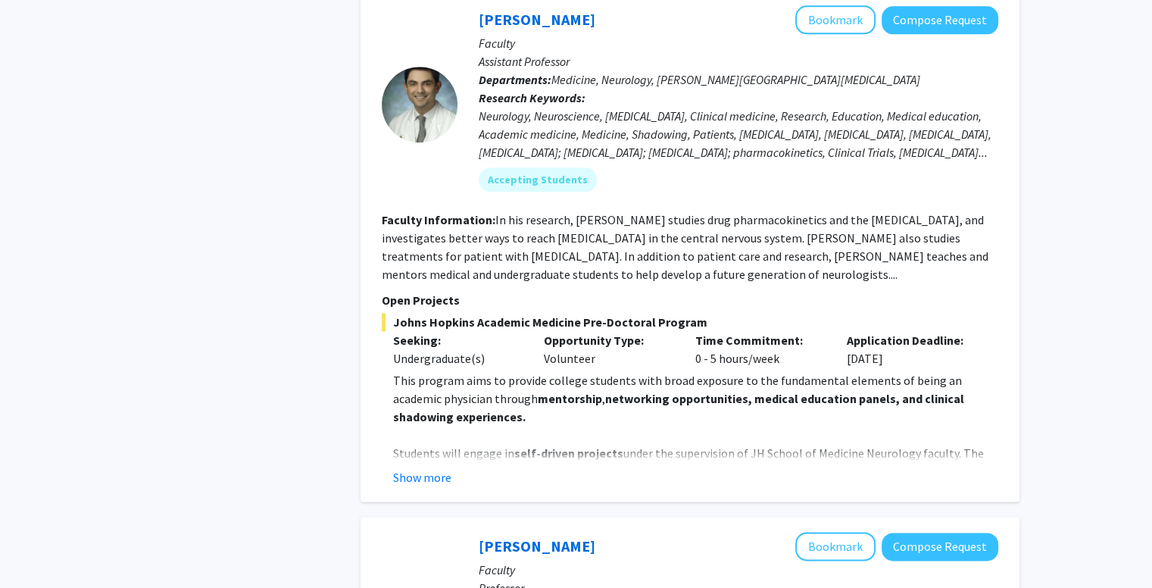
scroll to position [1775, 0]
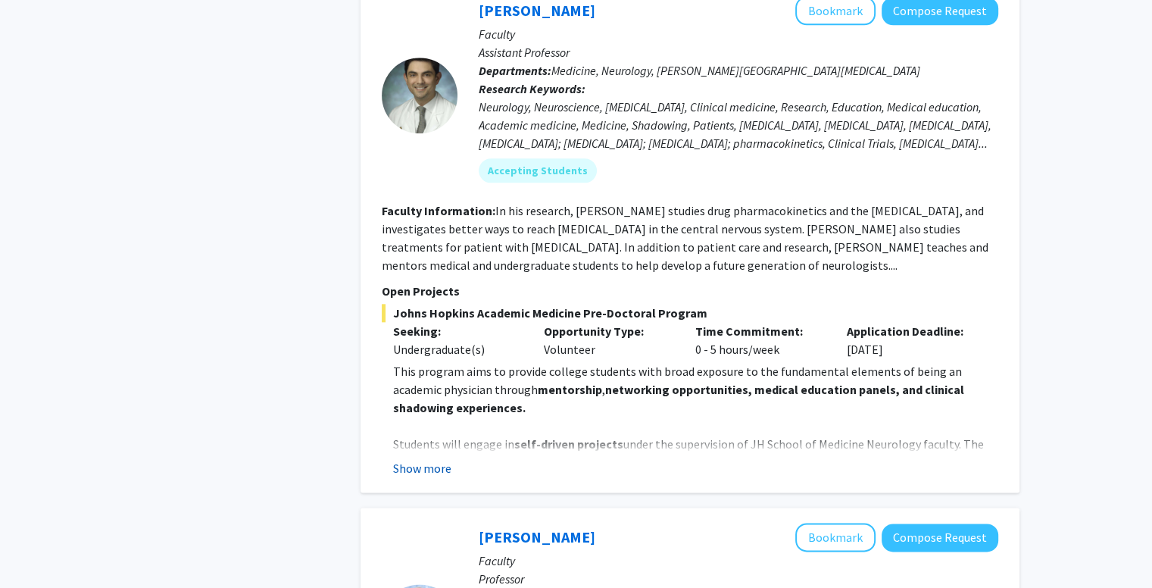
click at [439, 459] on button "Show more" at bounding box center [422, 468] width 58 height 18
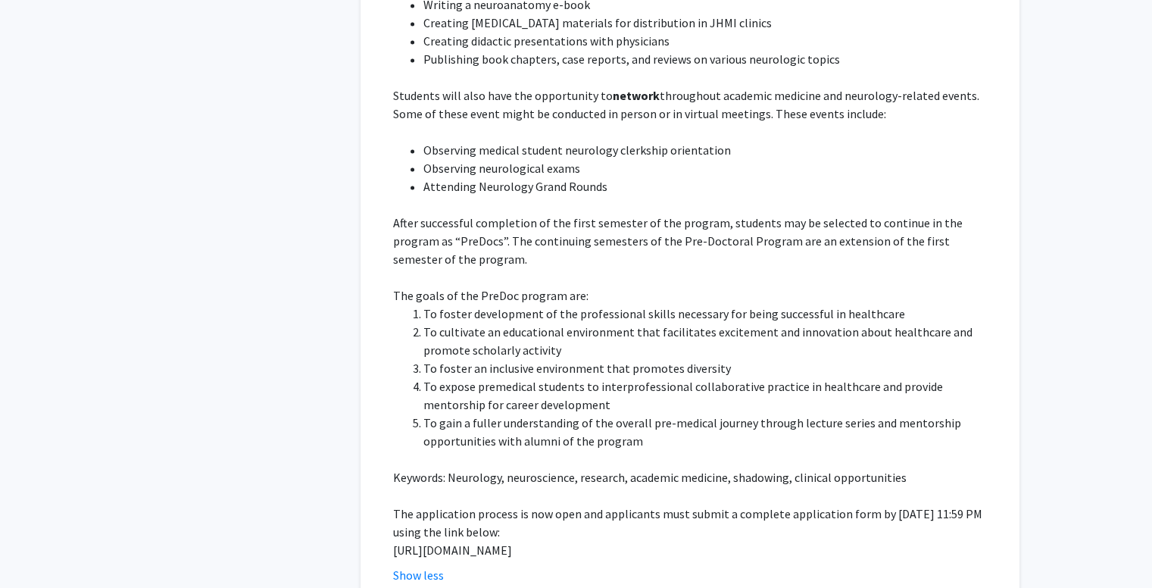
scroll to position [2381, 0]
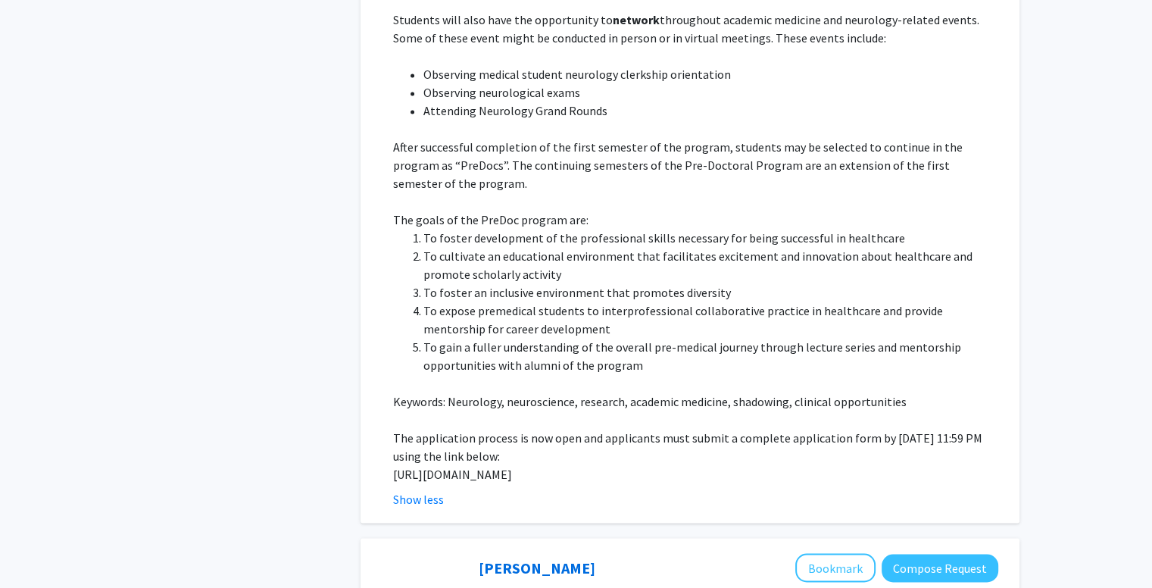
drag, startPoint x: 394, startPoint y: 416, endPoint x: 467, endPoint y: 426, distance: 74.0
click at [467, 465] on p "[URL][DOMAIN_NAME]" at bounding box center [695, 474] width 605 height 18
copy p "[URL][DOMAIN_NAME]"
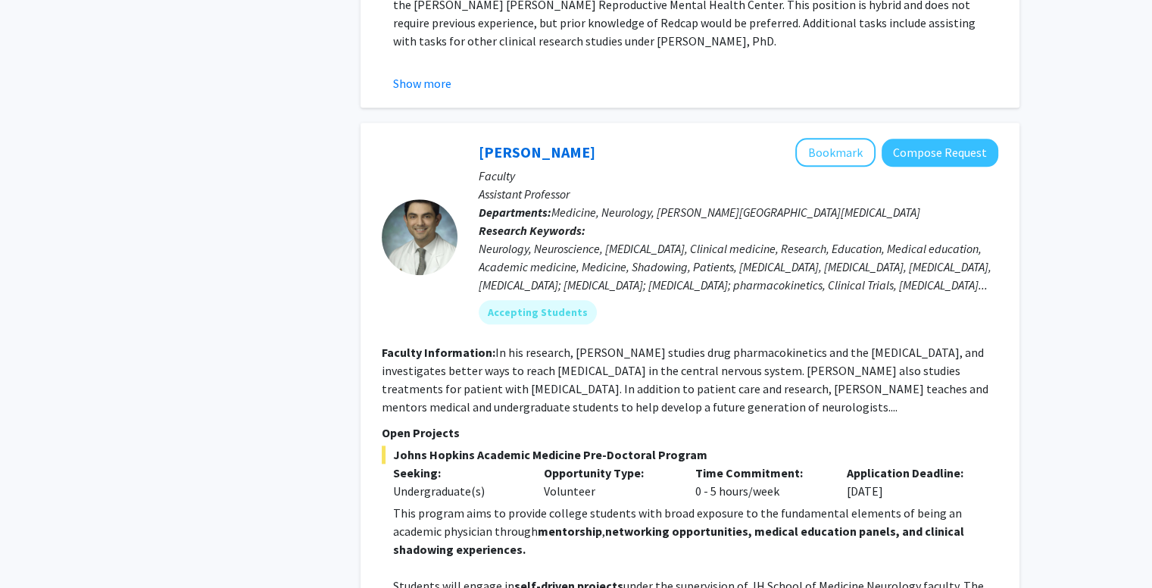
scroll to position [1623, 0]
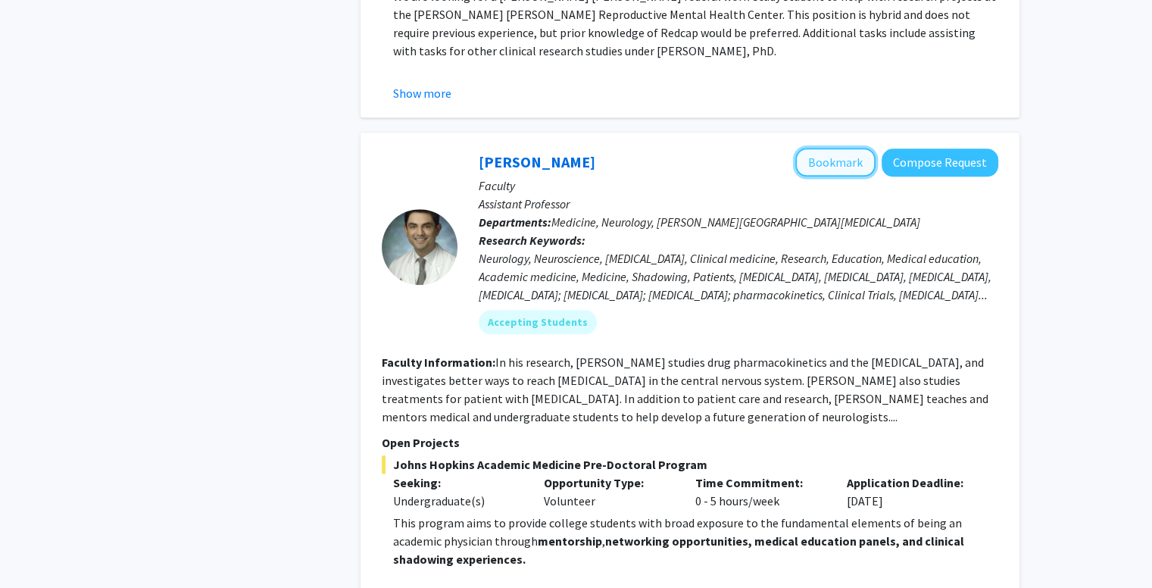
click at [845, 148] on button "Bookmark" at bounding box center [835, 162] width 80 height 29
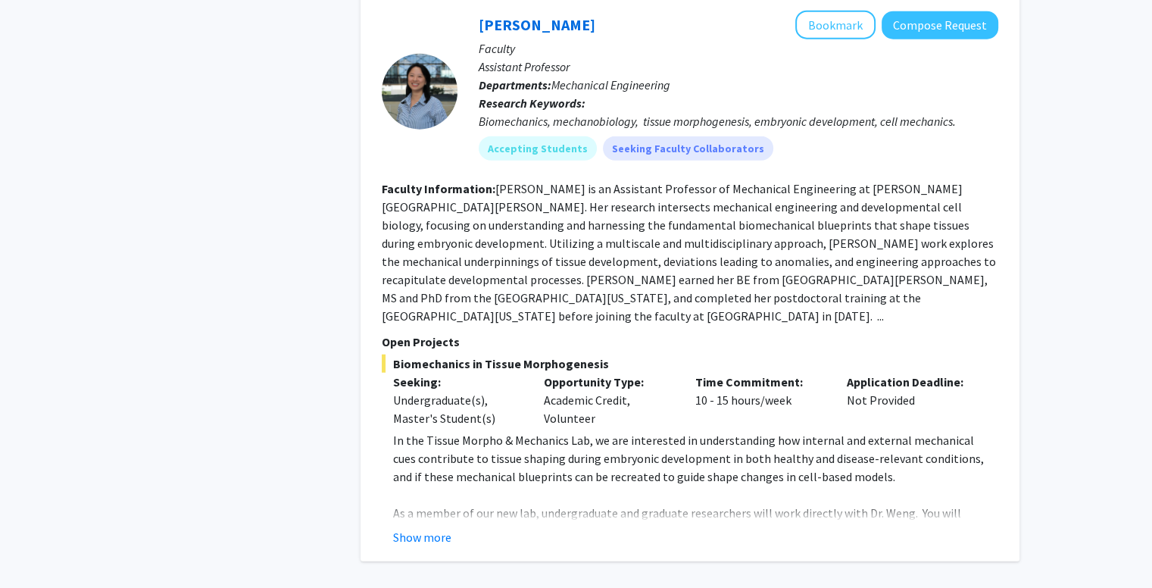
scroll to position [3744, 0]
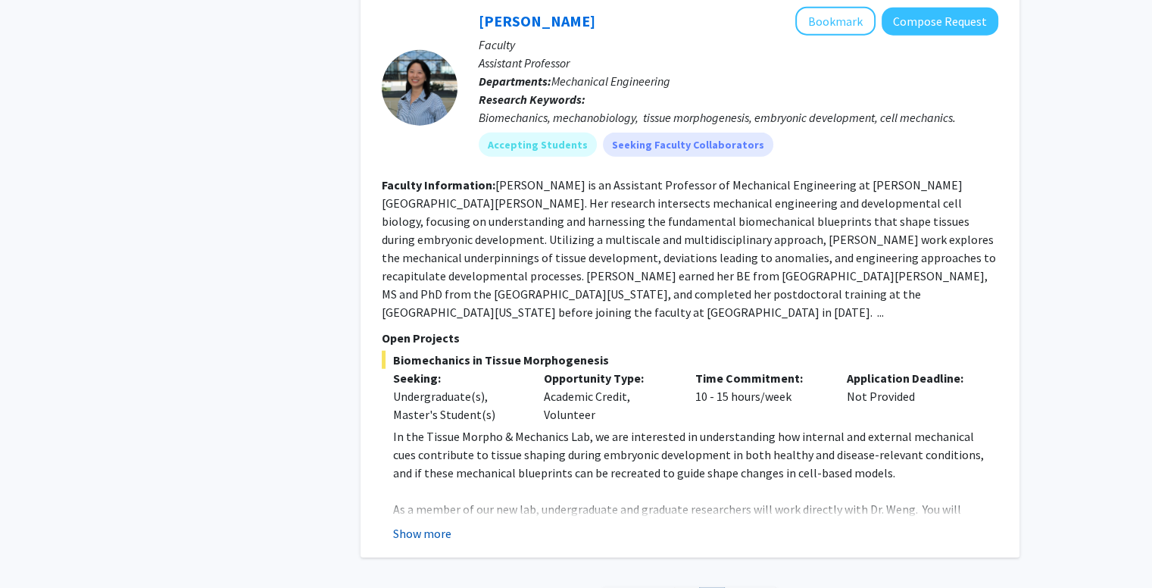
click at [418, 524] on button "Show more" at bounding box center [422, 533] width 58 height 18
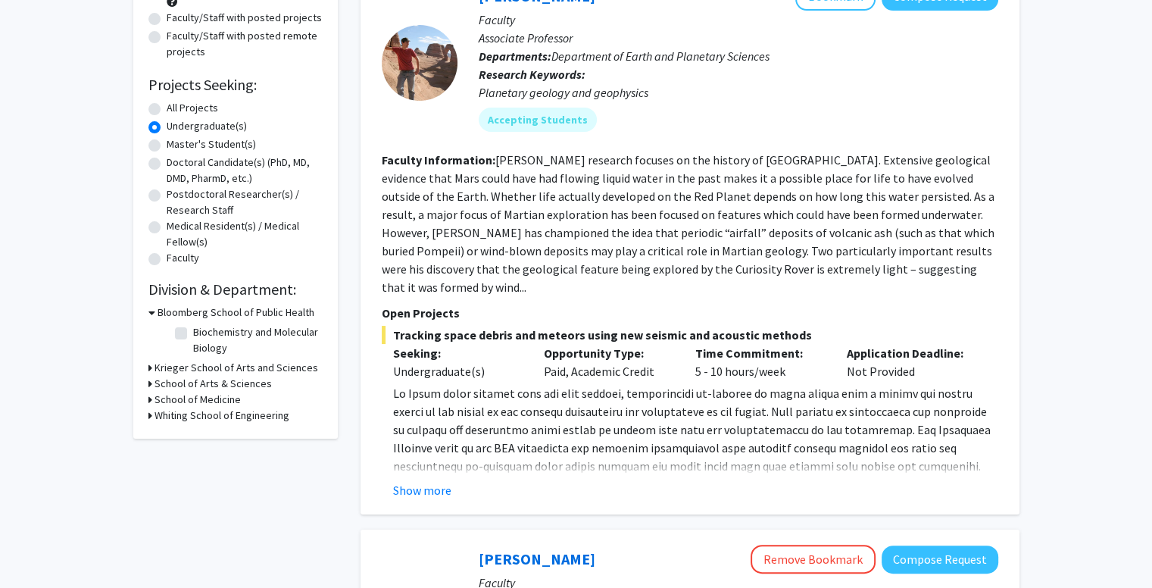
scroll to position [227, 0]
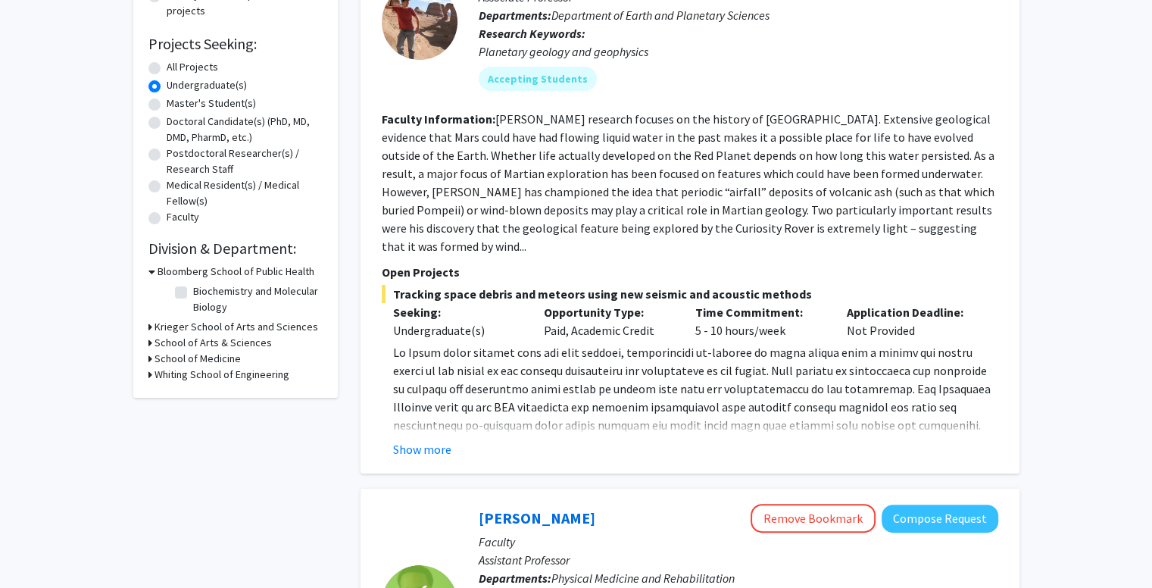
click at [157, 376] on h3 "Whiting School of Engineering" at bounding box center [221, 374] width 135 height 16
click at [186, 361] on h3 "School of Medicine" at bounding box center [197, 359] width 86 height 16
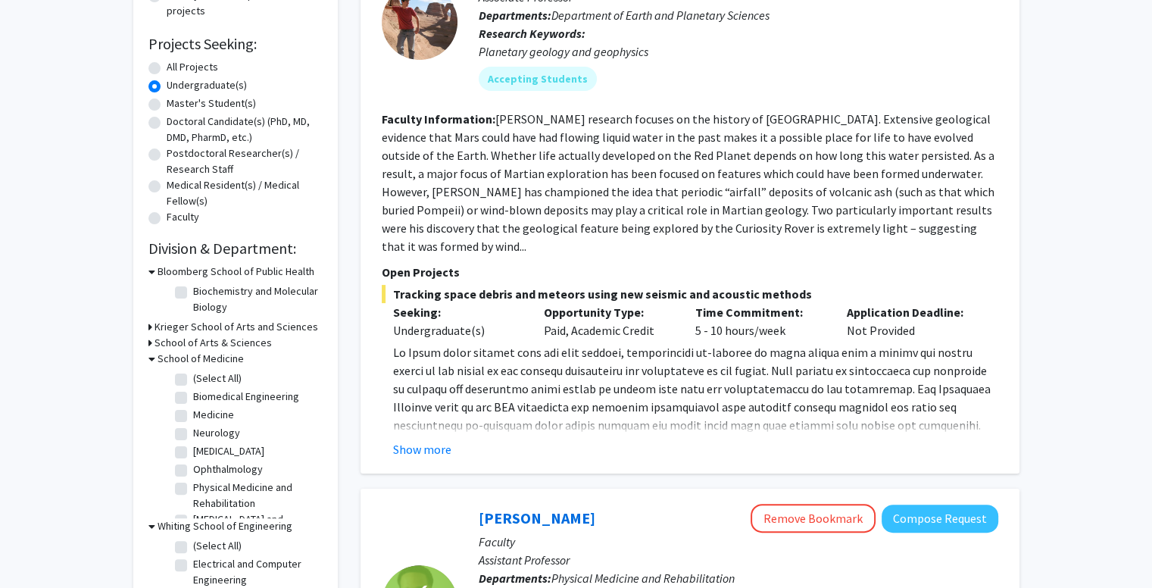
click at [193, 384] on label "(Select All)" at bounding box center [217, 378] width 48 height 16
click at [193, 380] on input "(Select All)" at bounding box center [198, 375] width 10 height 10
checkbox input "true"
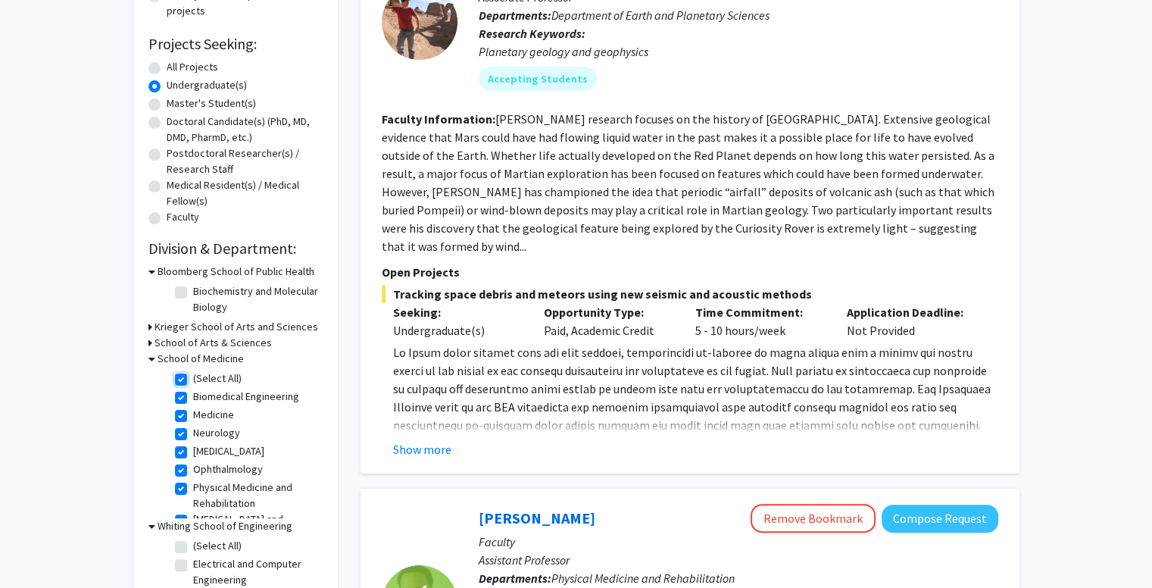
checkbox input "true"
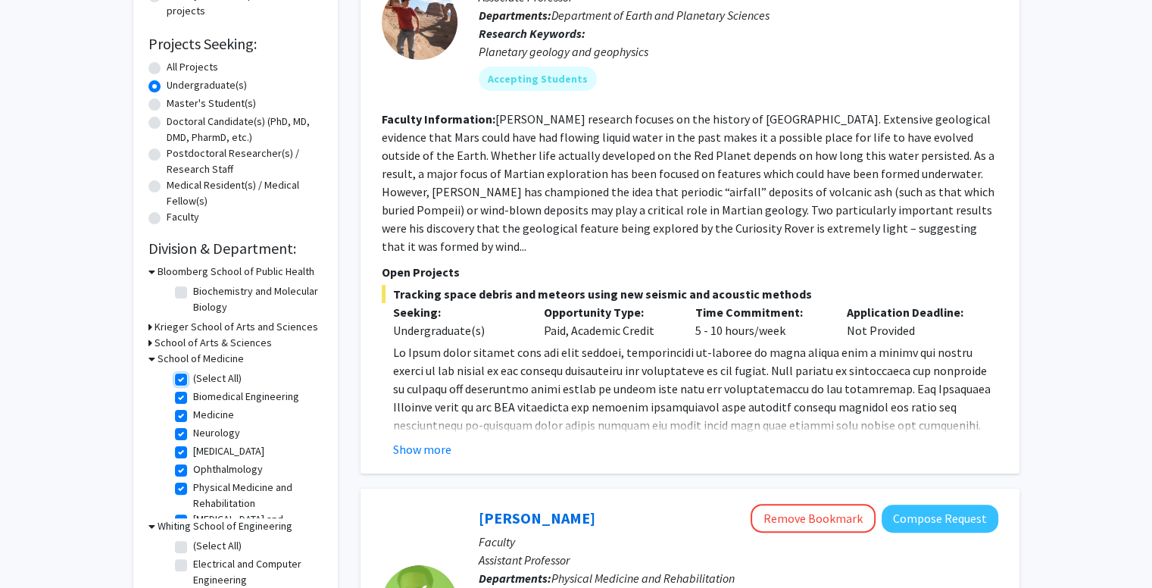
checkbox input "true"
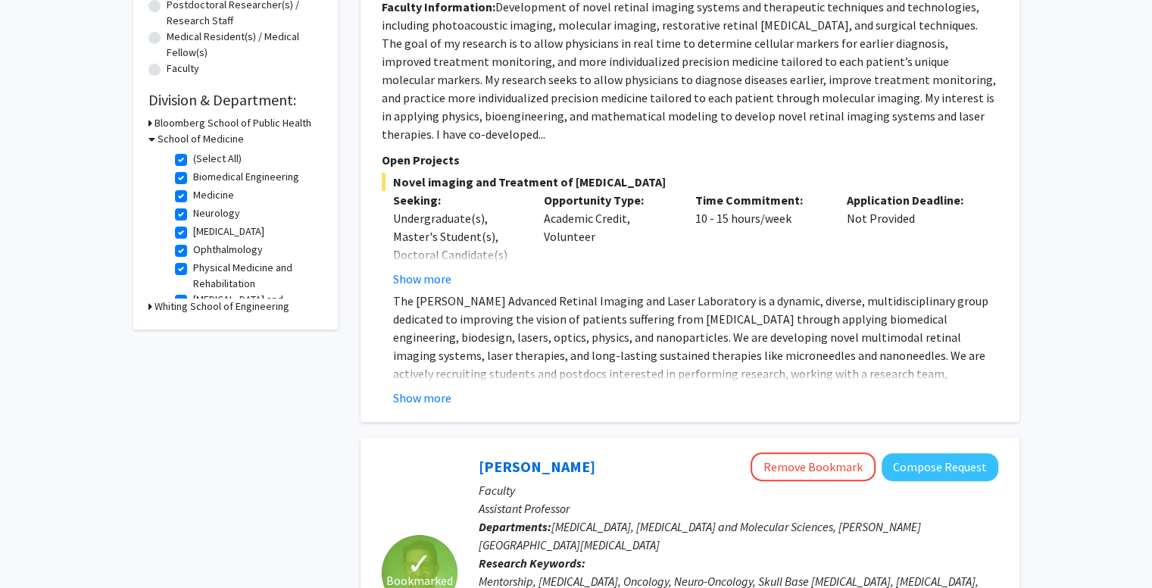
scroll to position [379, 0]
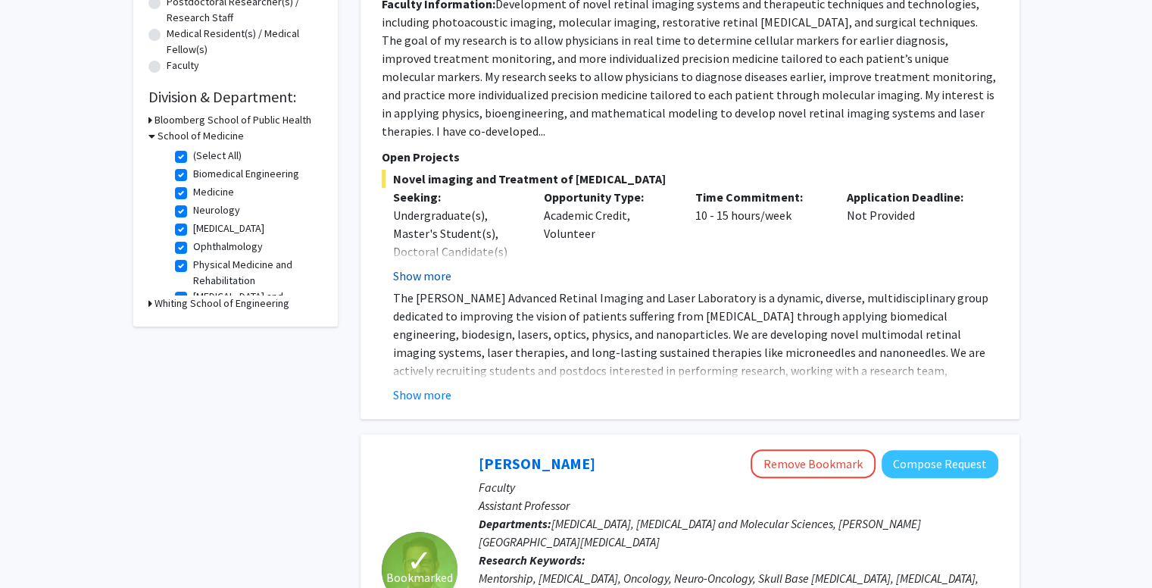
click at [427, 267] on button "Show more" at bounding box center [422, 276] width 58 height 18
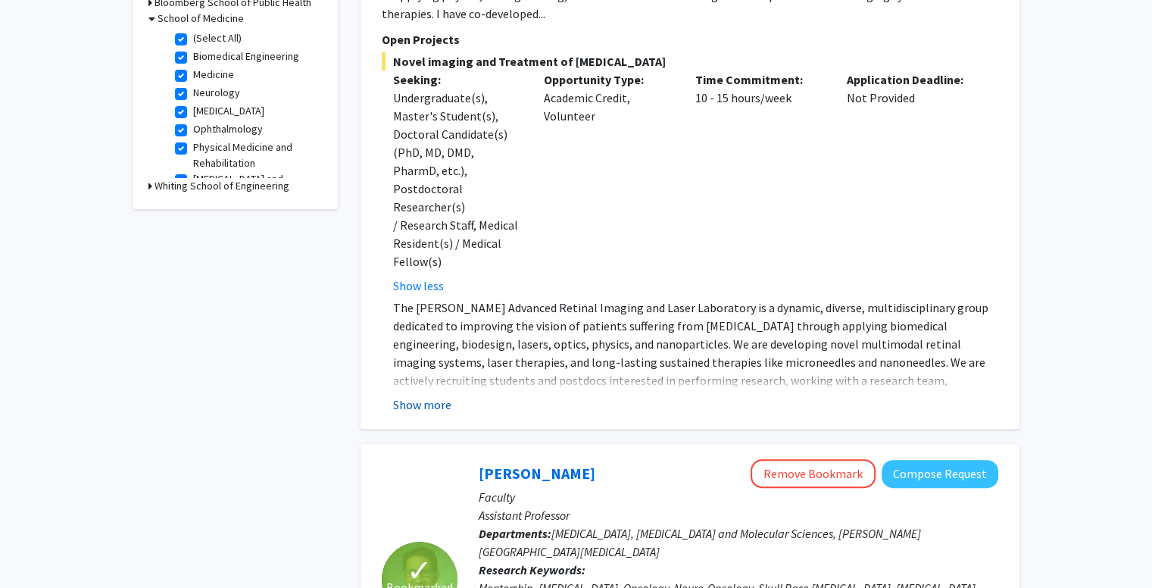
scroll to position [530, 0]
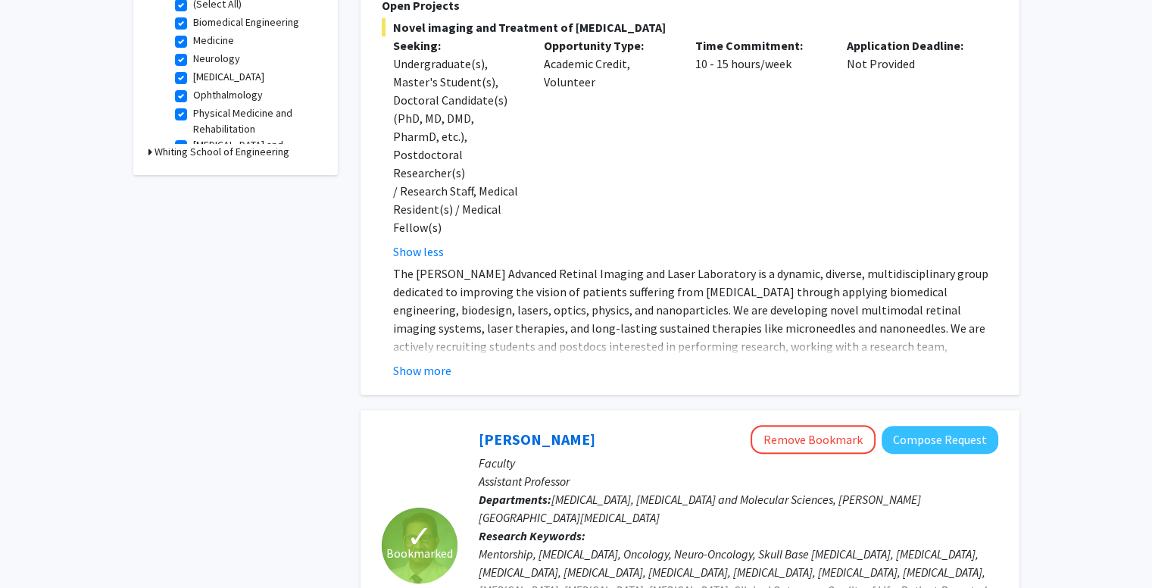
click at [421, 301] on fg-read-more "The [PERSON_NAME] Advanced Retinal Imaging and Laser Laboratory is a dynamic, d…" at bounding box center [690, 321] width 616 height 115
click at [420, 361] on button "Show more" at bounding box center [422, 370] width 58 height 18
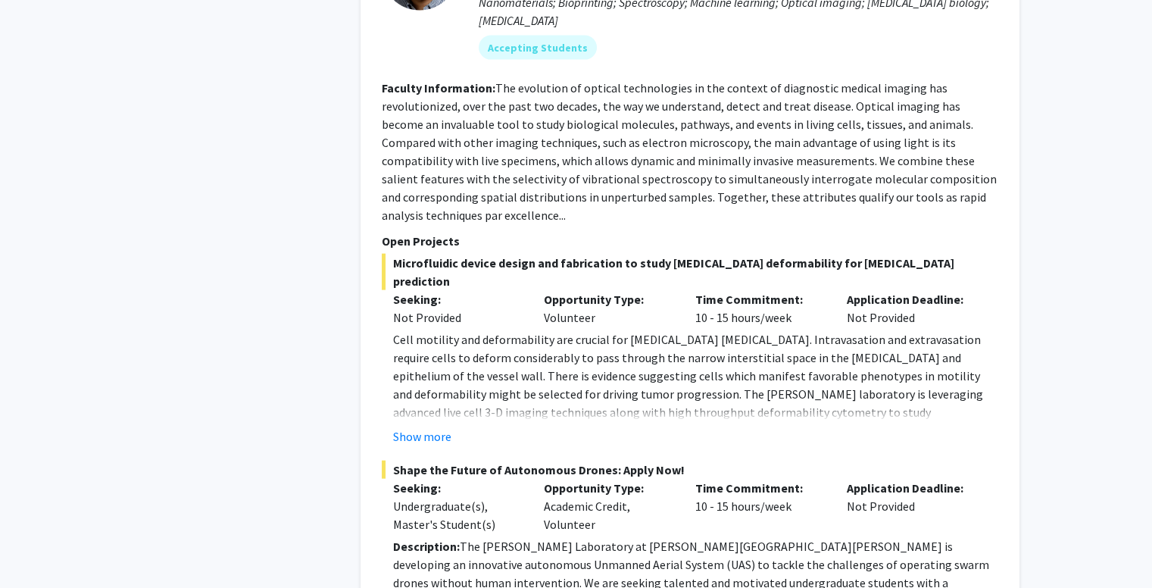
scroll to position [3332, 0]
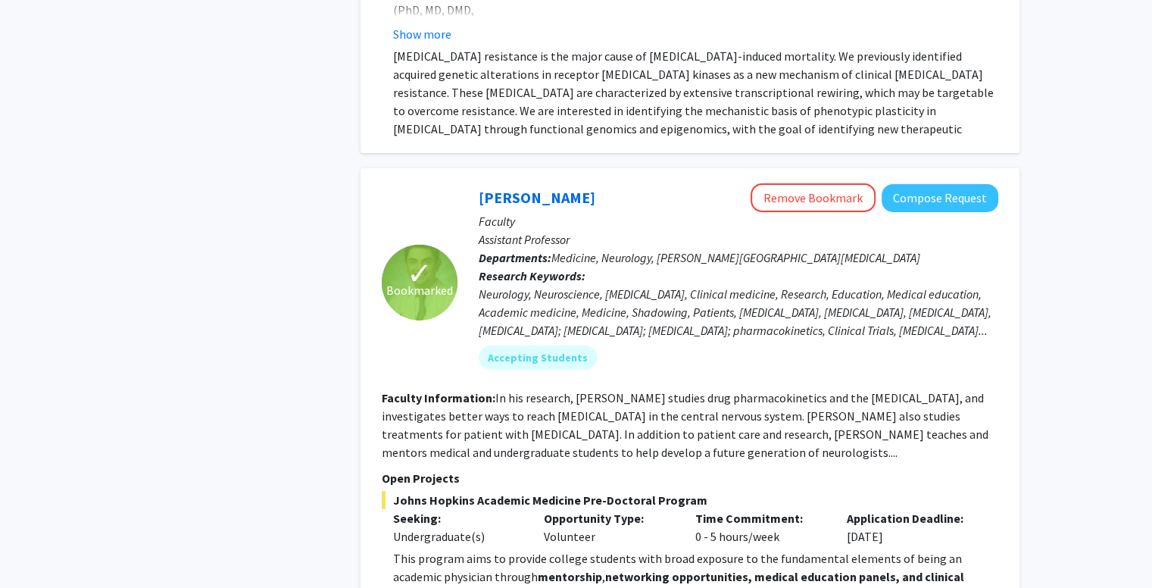
scroll to position [4922, 0]
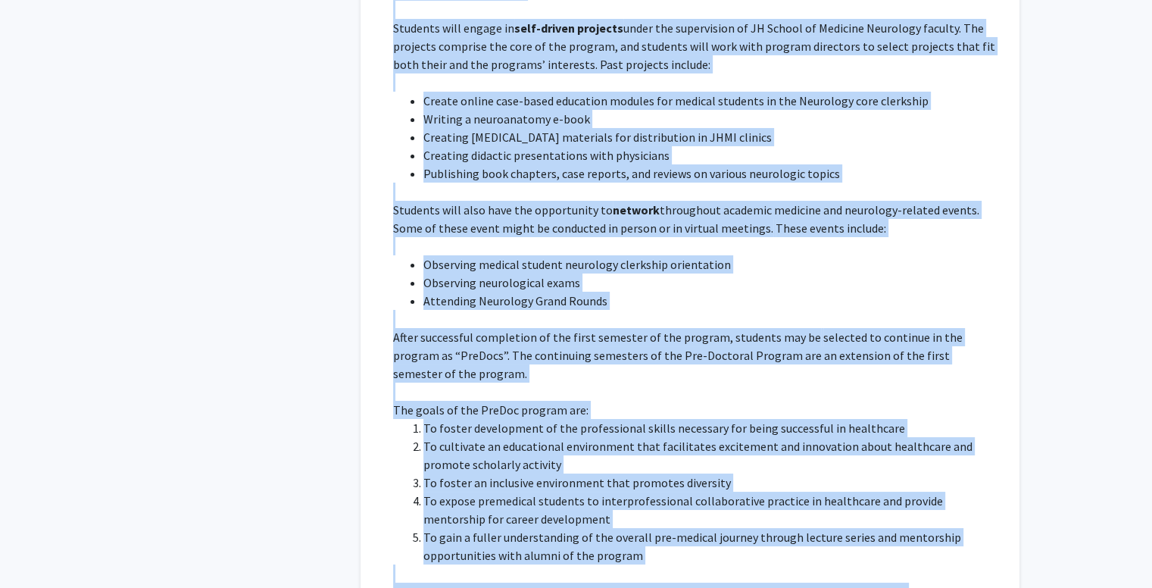
scroll to position [5560, 0]
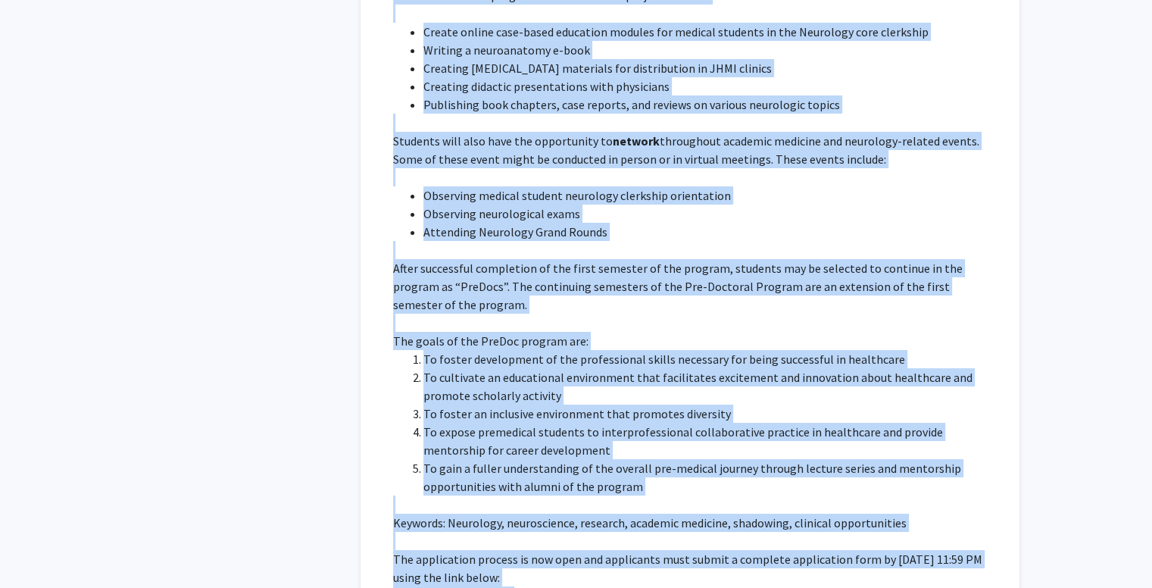
drag, startPoint x: 472, startPoint y: 130, endPoint x: 636, endPoint y: 404, distance: 319.2
click at [636, 404] on fg-search-faculty "✓ Bookmarked [PERSON_NAME] Remove Bookmark Compose Request Faculty Assistant Pr…" at bounding box center [690, 70] width 616 height 1117
click at [636, 586] on p "[URL][DOMAIN_NAME]" at bounding box center [695, 595] width 605 height 18
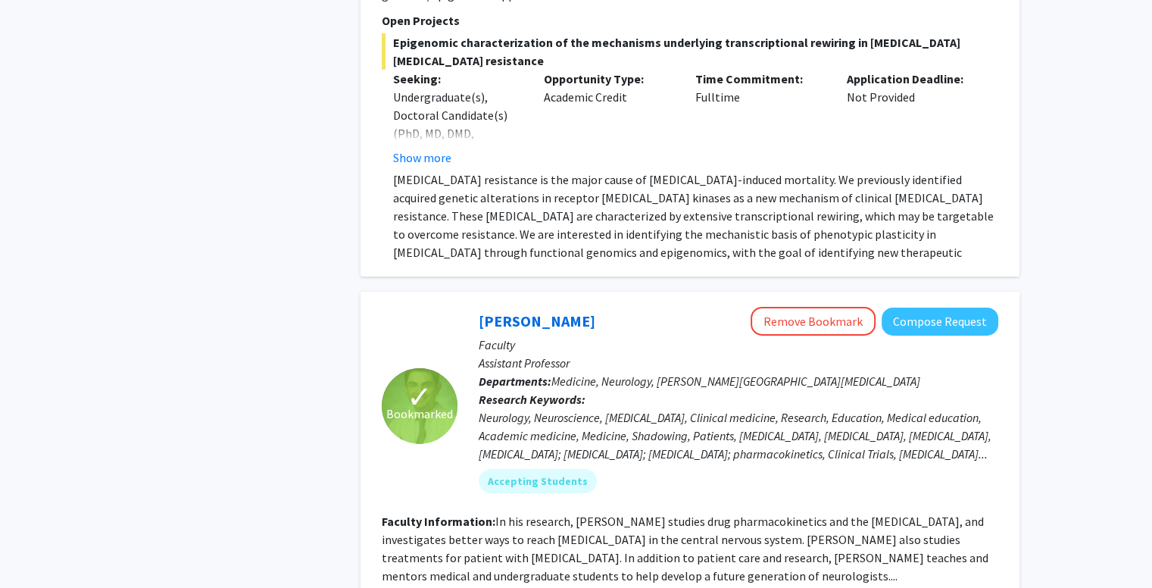
scroll to position [4730, 0]
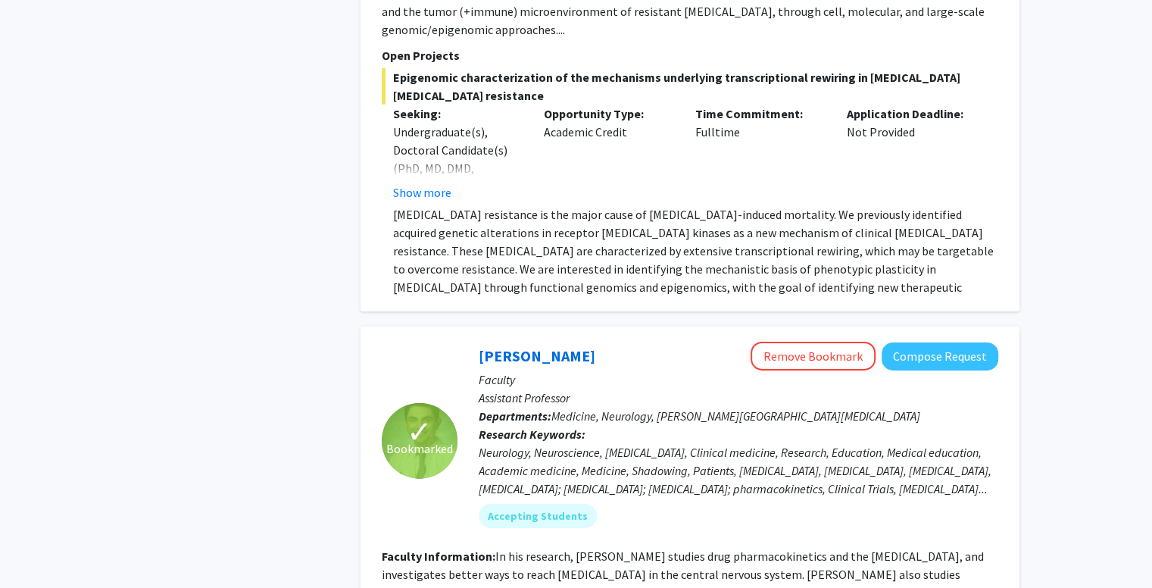
drag, startPoint x: 451, startPoint y: 410, endPoint x: 476, endPoint y: 170, distance: 240.5
copy fg-search-faculty "Loremi Dolo Sitame Consecte Adipisc Elitsed Doeiusm Temporinc Utlaboree Dolorem…"
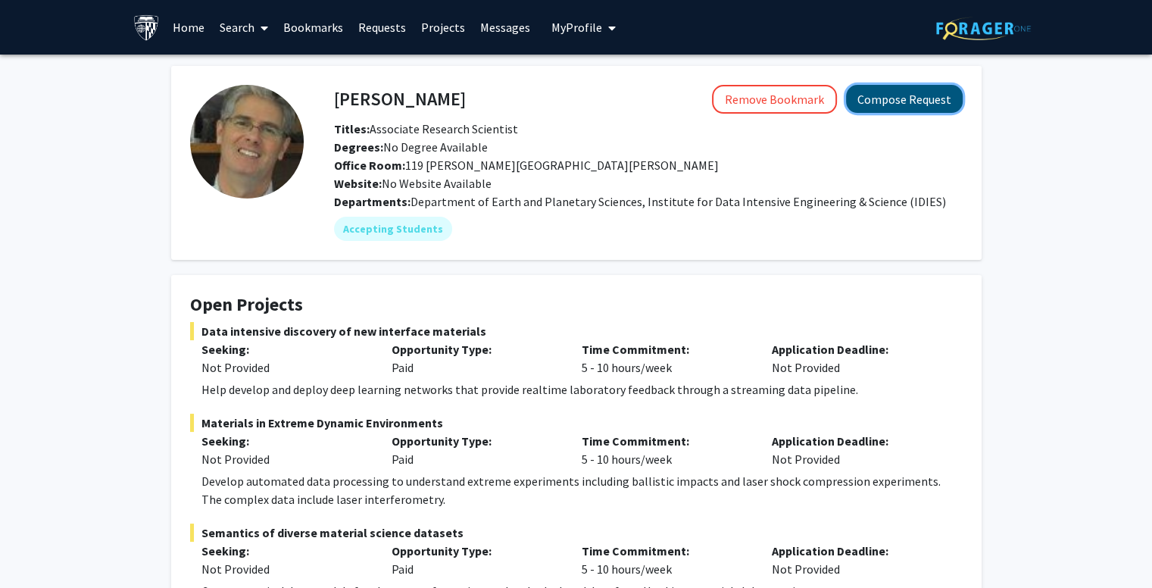
click at [896, 90] on button "Compose Request" at bounding box center [904, 99] width 117 height 28
